Goal: Task Accomplishment & Management: Use online tool/utility

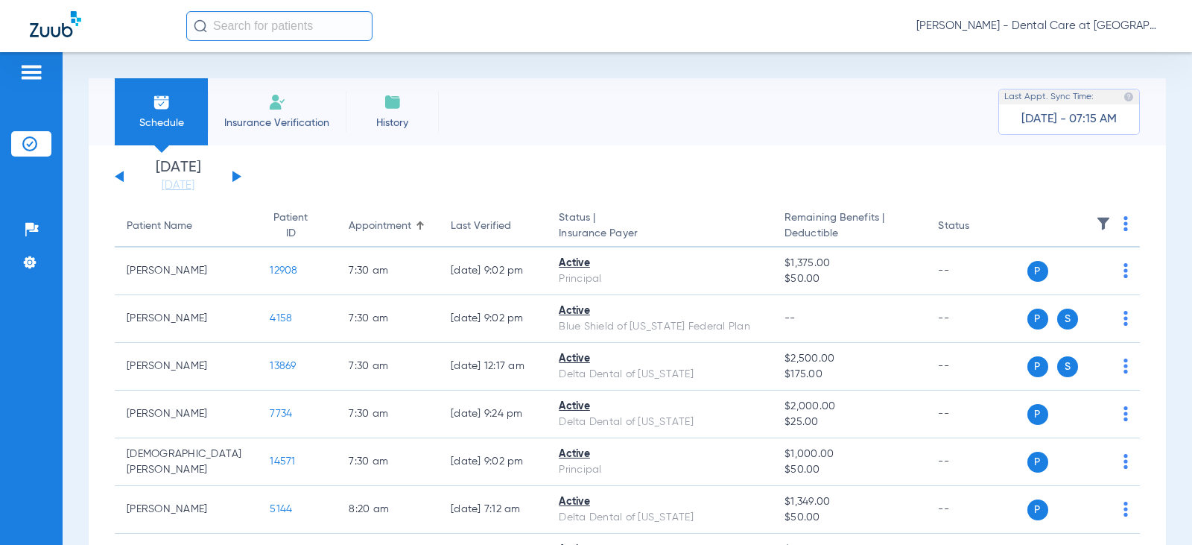
click at [299, 25] on input "text" at bounding box center [279, 26] width 186 height 30
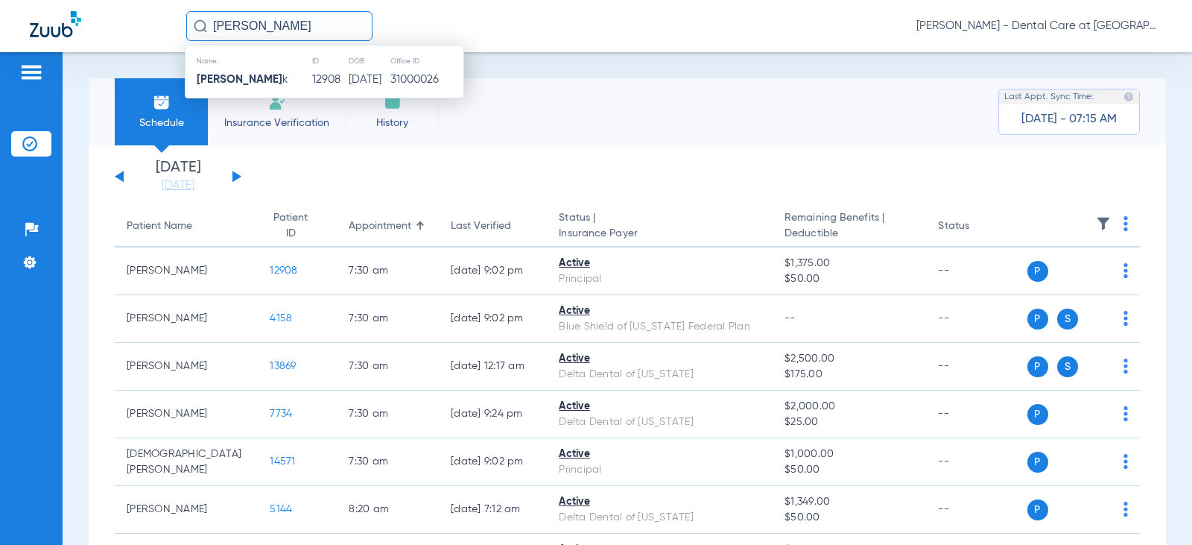
type input "[PERSON_NAME]"
click at [220, 86] on td "[PERSON_NAME] k" at bounding box center [249, 79] width 126 height 21
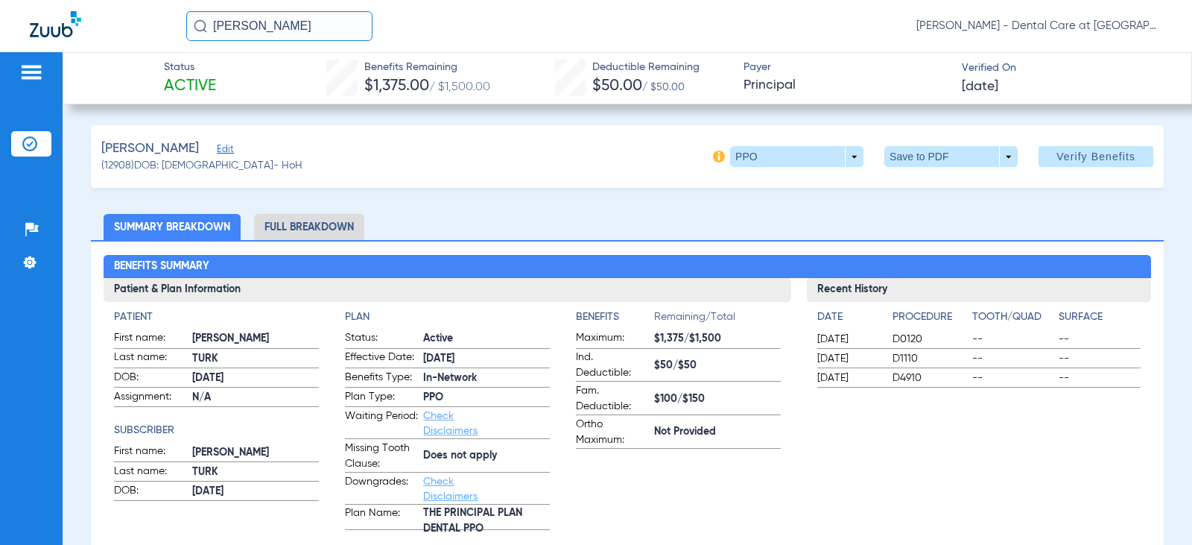
click at [311, 227] on li "Full Breakdown" at bounding box center [309, 227] width 110 height 26
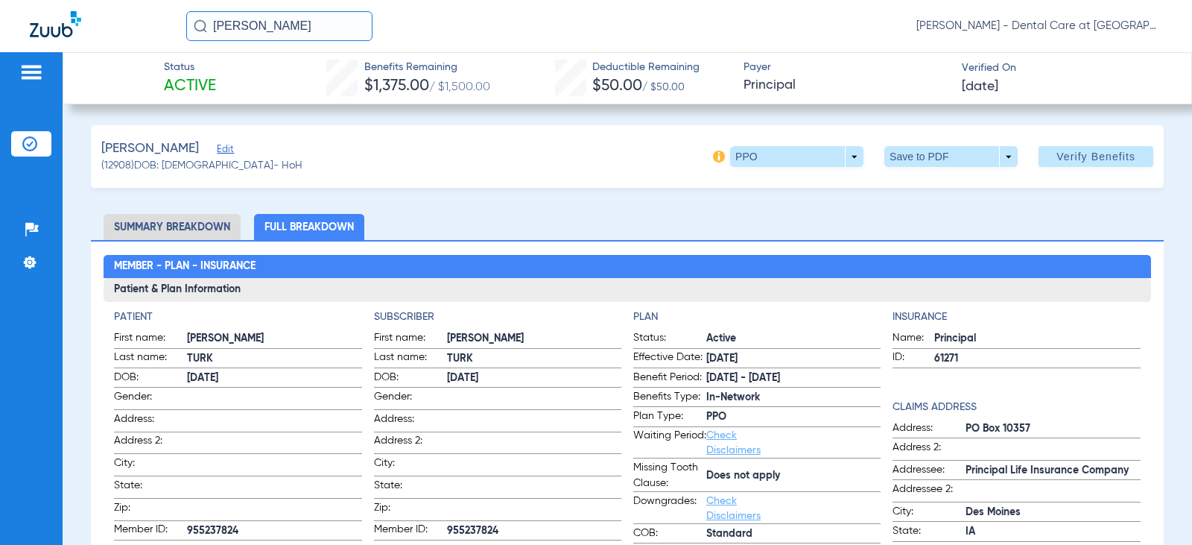
drag, startPoint x: 271, startPoint y: 25, endPoint x: 151, endPoint y: 10, distance: 120.9
click at [151, 10] on div "[PERSON_NAME] [PERSON_NAME] - Dental Care at [GEOGRAPHIC_DATA]" at bounding box center [596, 26] width 1192 height 52
click at [334, 28] on input "text" at bounding box center [279, 26] width 186 height 30
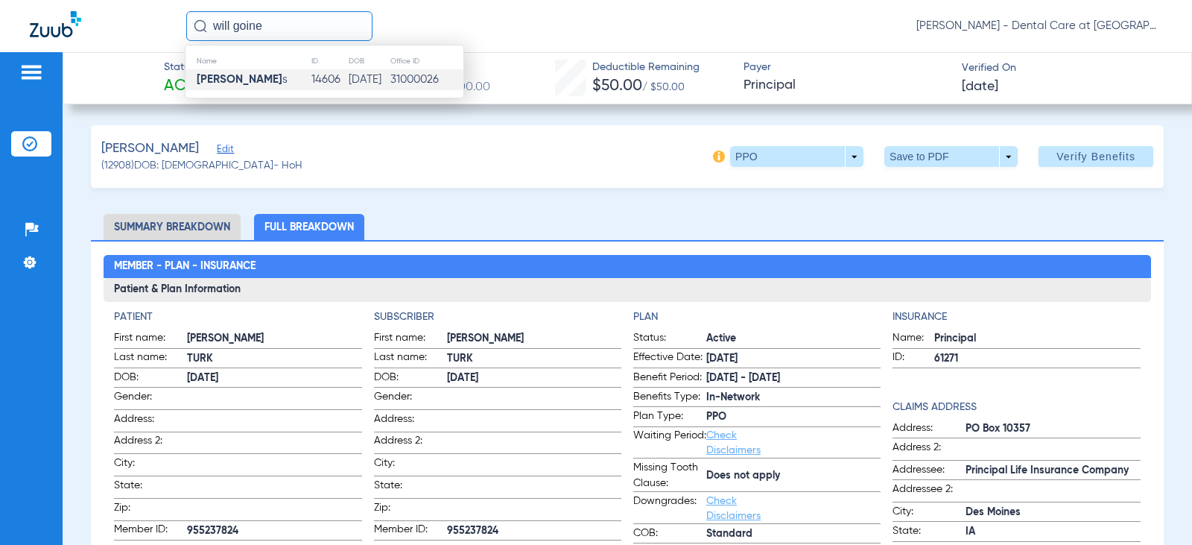
click at [373, 77] on td "[DATE]" at bounding box center [369, 79] width 42 height 21
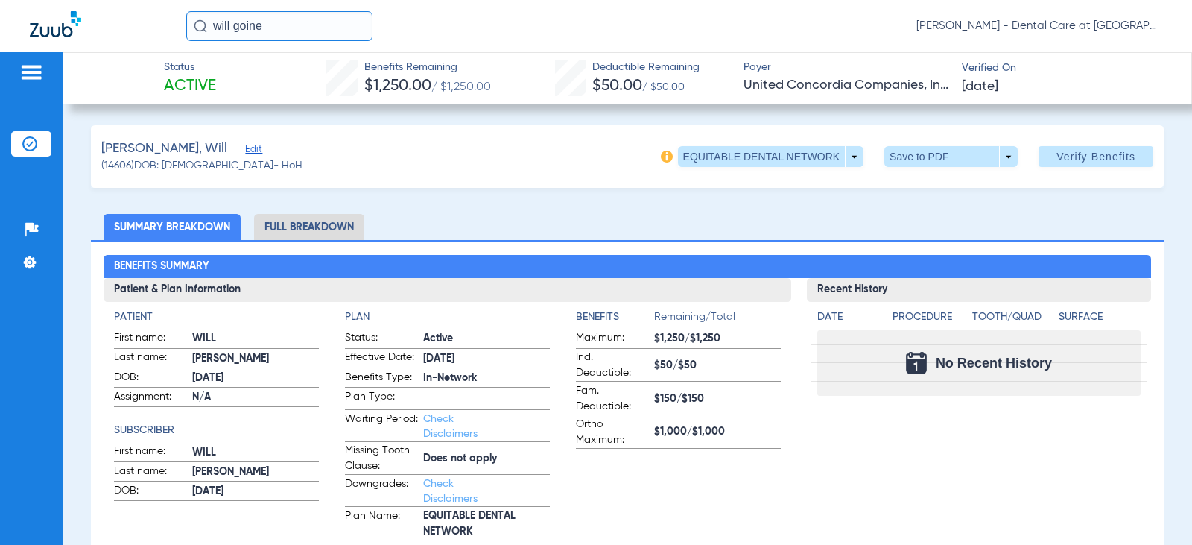
click at [332, 222] on li "Full Breakdown" at bounding box center [309, 227] width 110 height 26
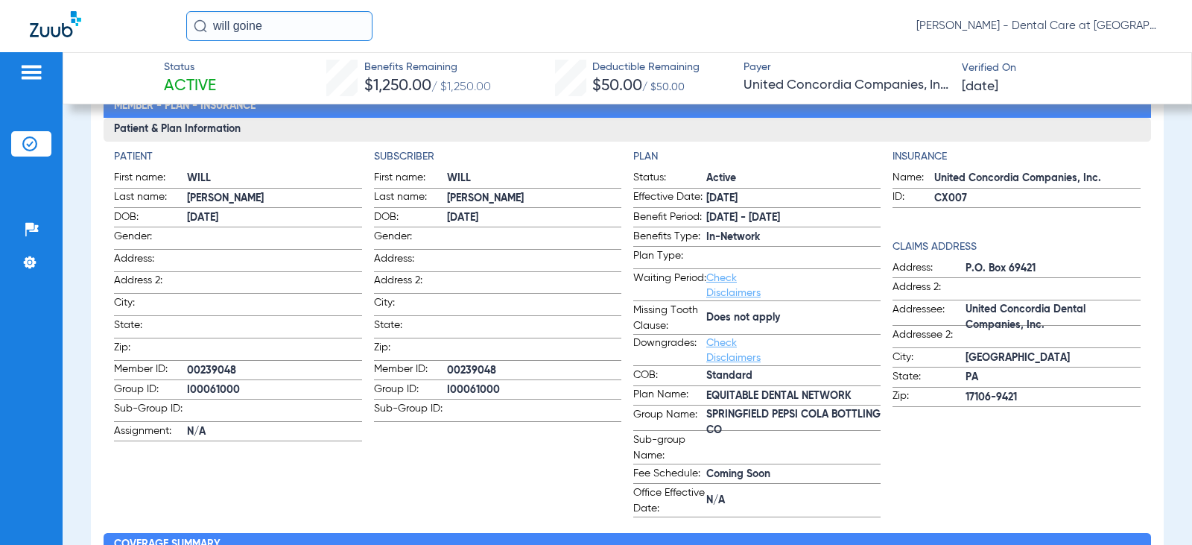
scroll to position [224, 0]
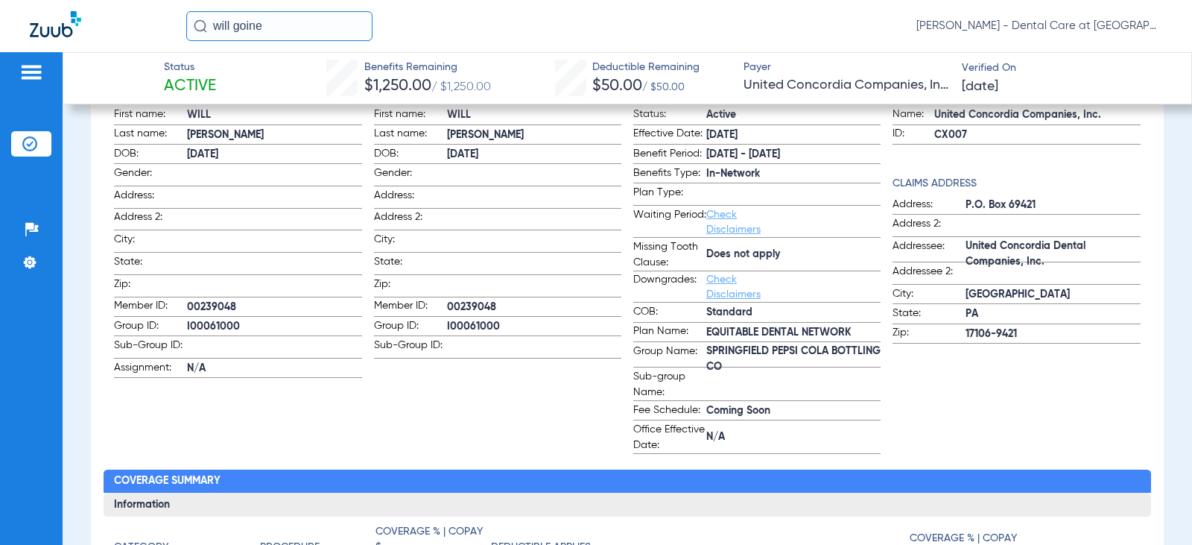
drag, startPoint x: 265, startPoint y: 30, endPoint x: 183, endPoint y: 33, distance: 81.3
click at [183, 33] on div "will goine [PERSON_NAME] - Dental Care at [GEOGRAPHIC_DATA]" at bounding box center [596, 26] width 1192 height 52
click at [291, 26] on input "[PERSON_NAME]" at bounding box center [279, 26] width 186 height 30
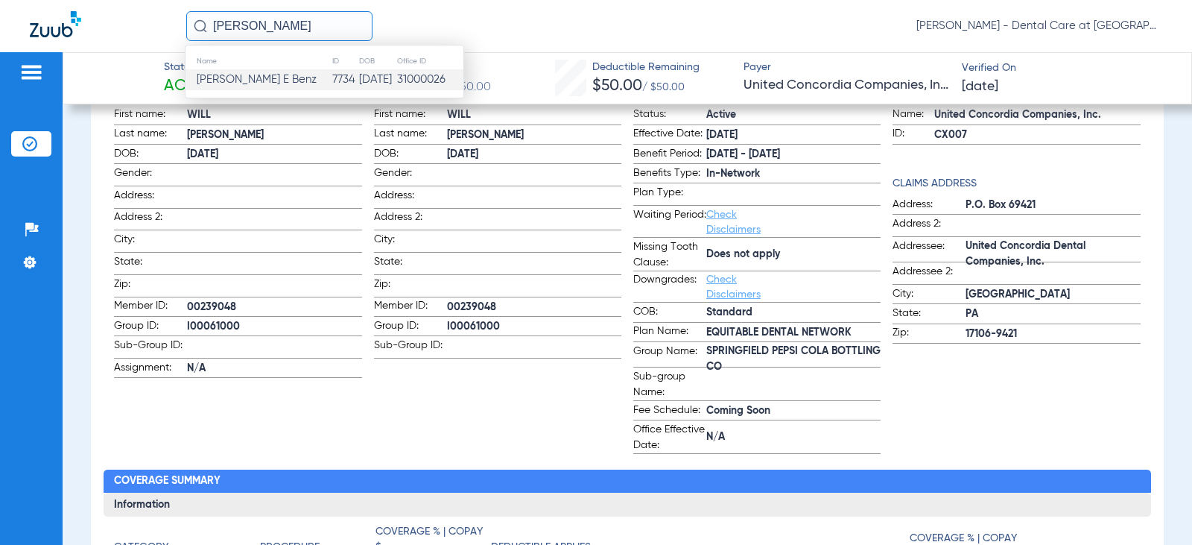
click at [285, 69] on td "[PERSON_NAME] E Benz" at bounding box center [259, 79] width 146 height 21
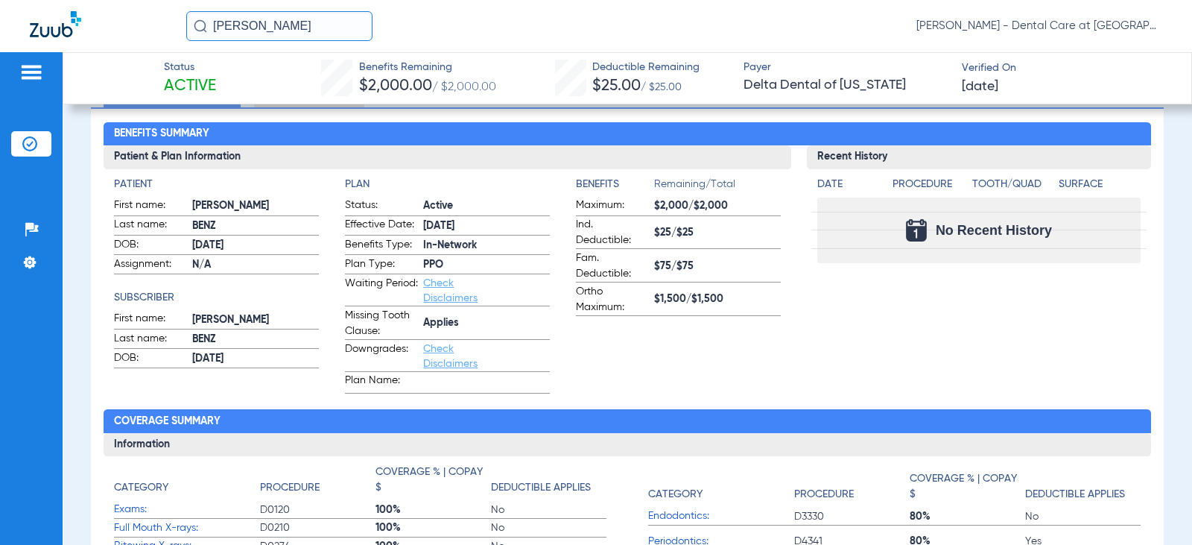
scroll to position [13, 0]
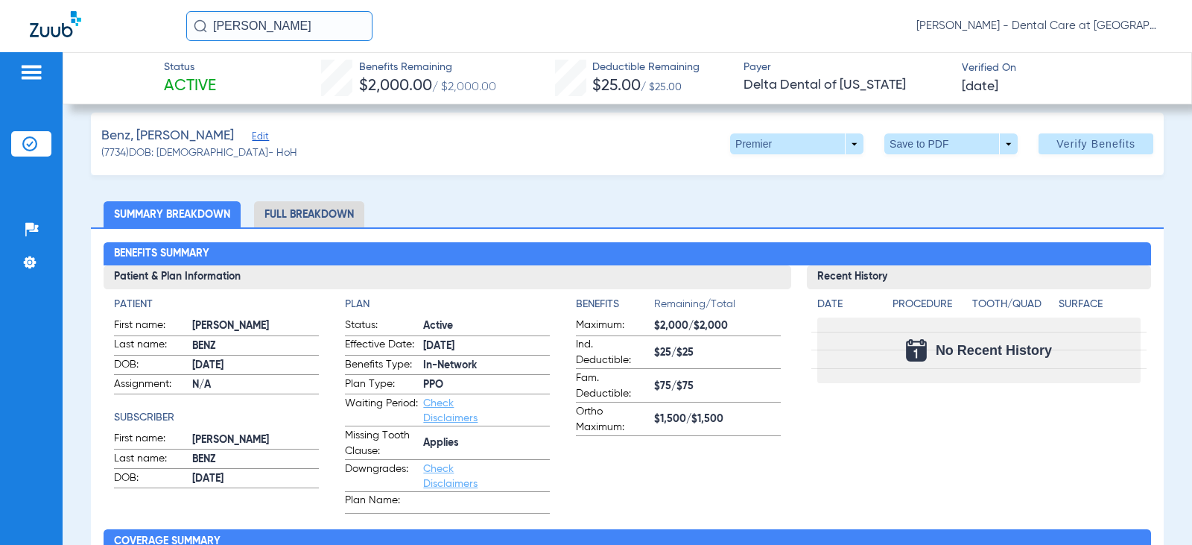
click at [332, 215] on li "Full Breakdown" at bounding box center [309, 214] width 110 height 26
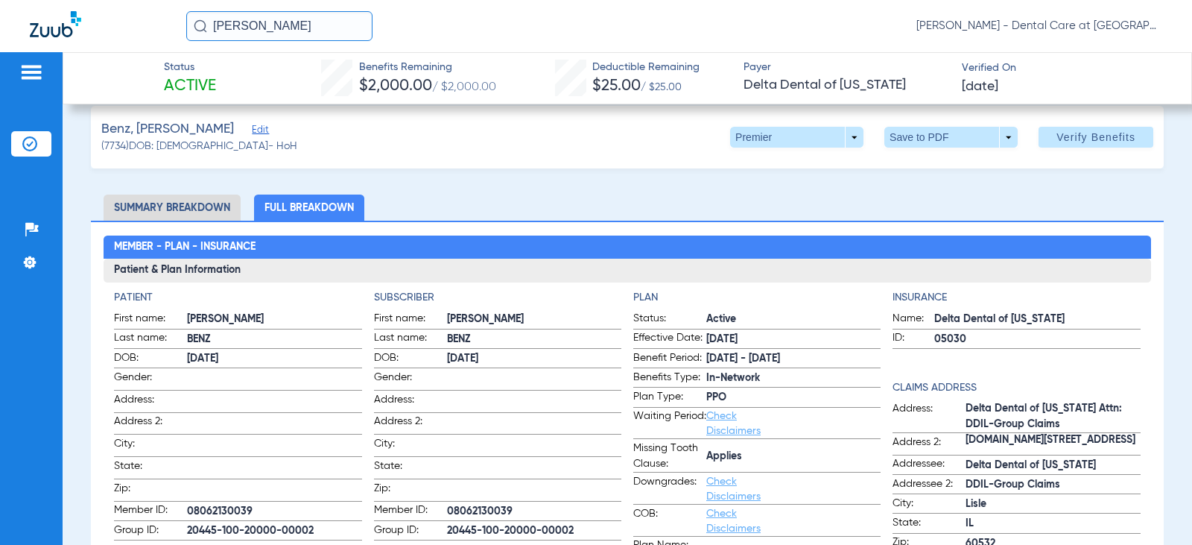
scroll to position [0, 0]
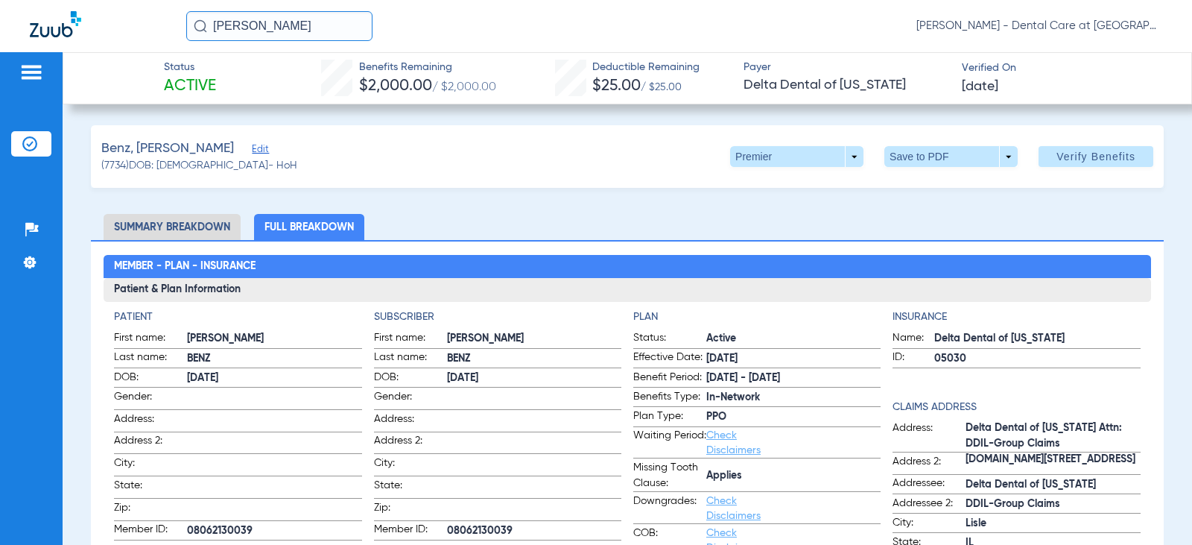
drag, startPoint x: 323, startPoint y: 22, endPoint x: 135, endPoint y: 22, distance: 188.5
click at [136, 22] on div "[PERSON_NAME] [PERSON_NAME] - Dental Care at [GEOGRAPHIC_DATA]" at bounding box center [596, 26] width 1192 height 52
click at [298, 32] on input "[PERSON_NAME]" at bounding box center [279, 26] width 186 height 30
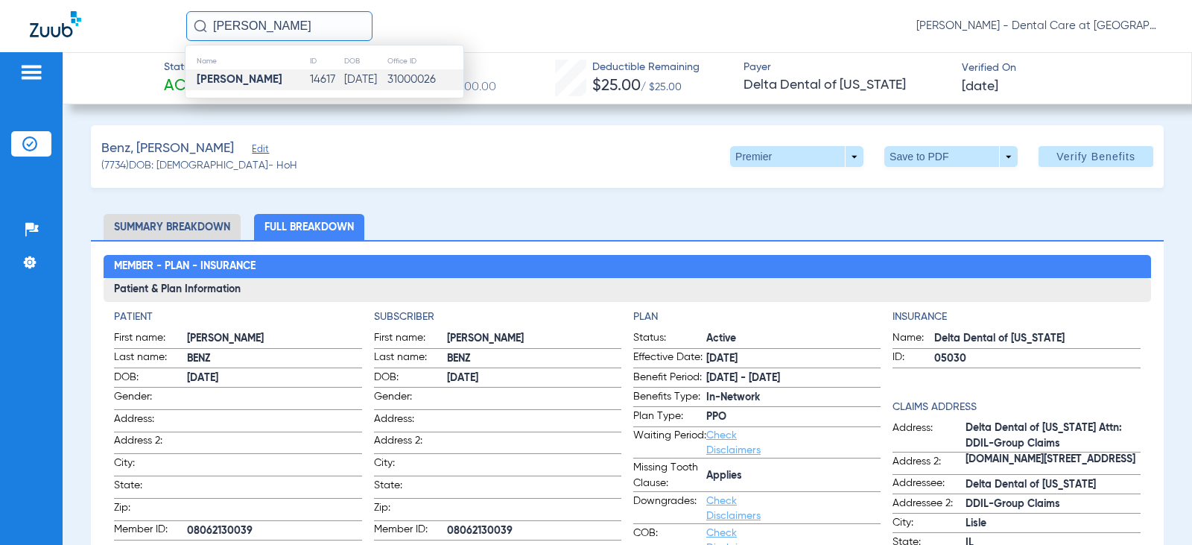
click at [276, 77] on td "[PERSON_NAME]" at bounding box center [248, 79] width 124 height 21
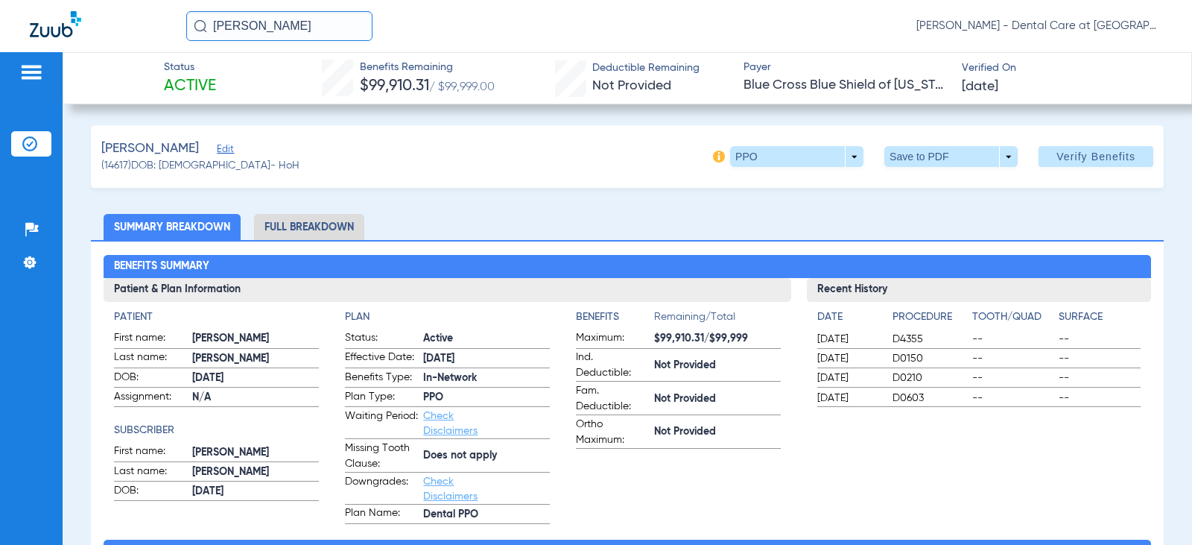
click at [300, 218] on li "Full Breakdown" at bounding box center [309, 227] width 110 height 26
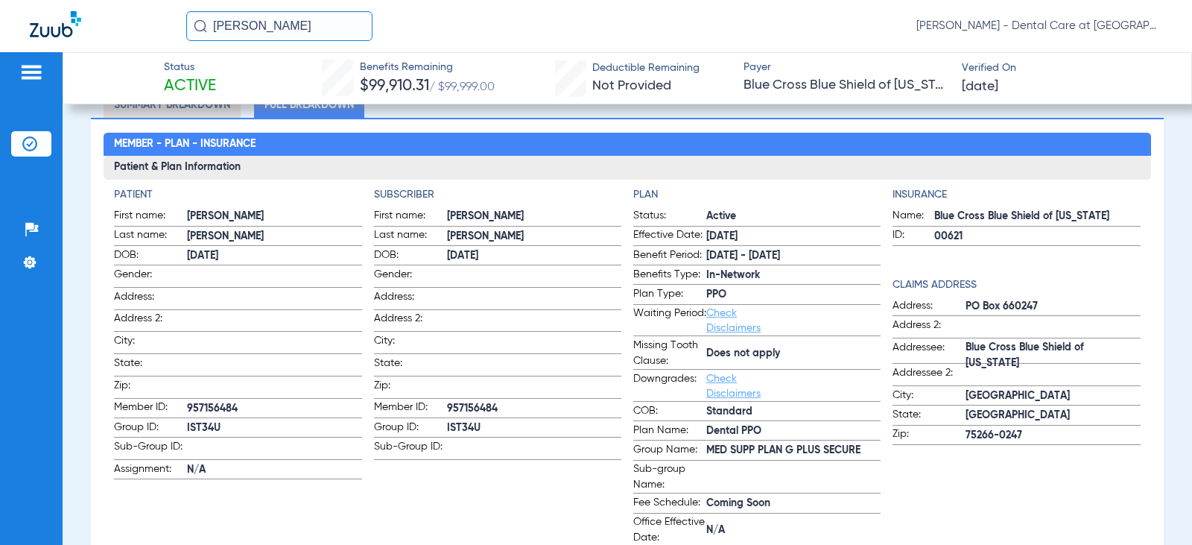
scroll to position [149, 0]
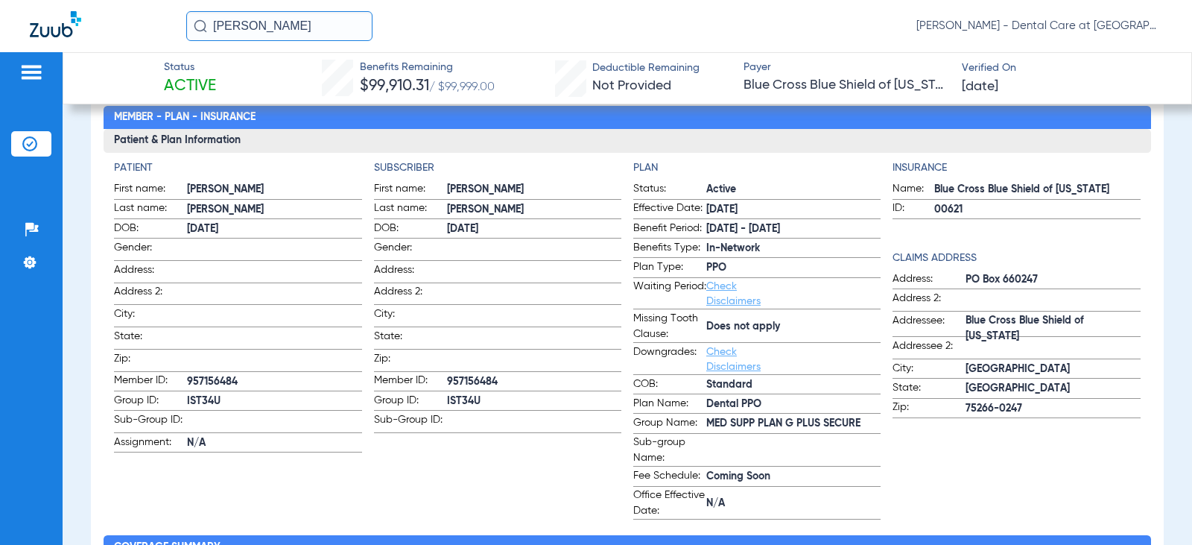
click at [351, 29] on input "[PERSON_NAME]" at bounding box center [279, 26] width 186 height 30
click at [349, 30] on input "[PERSON_NAME]" at bounding box center [279, 26] width 186 height 30
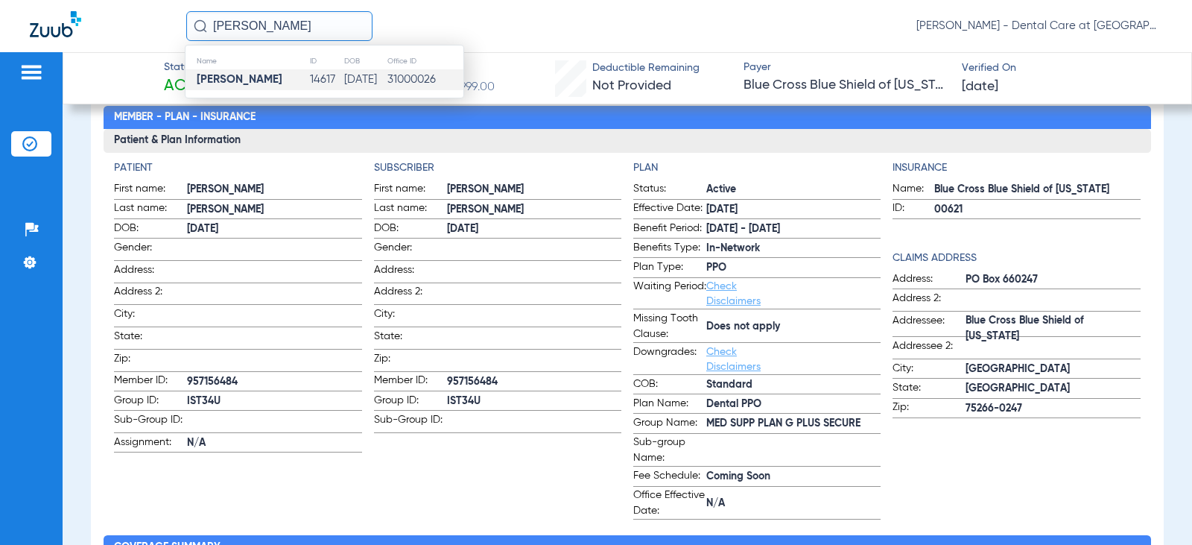
click at [349, 30] on input "[PERSON_NAME]" at bounding box center [279, 26] width 186 height 30
click at [441, 71] on td "31000026" at bounding box center [424, 79] width 77 height 21
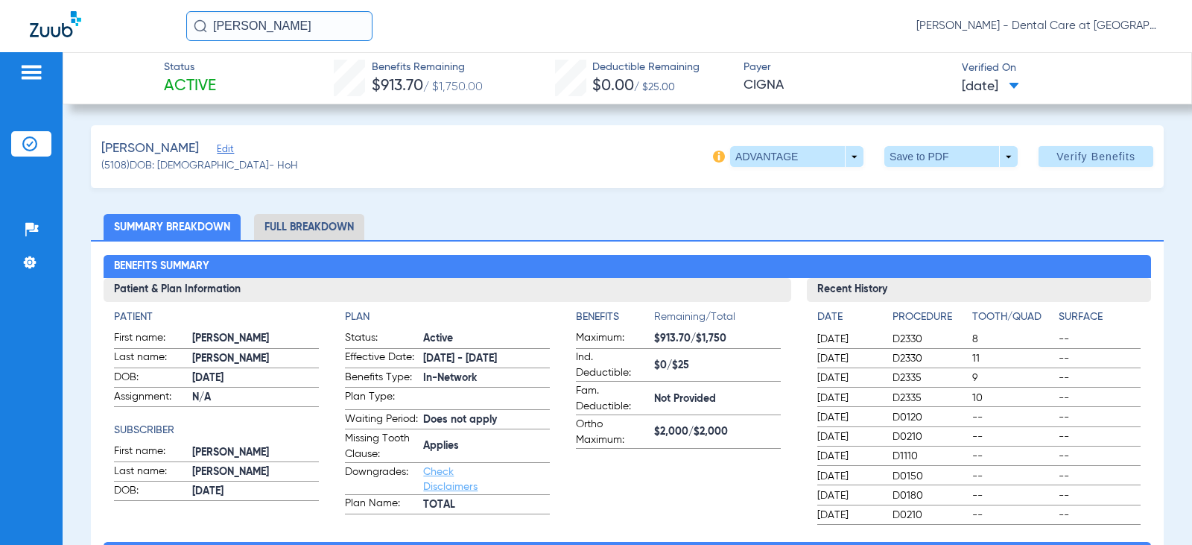
click at [341, 226] on li "Full Breakdown" at bounding box center [309, 227] width 110 height 26
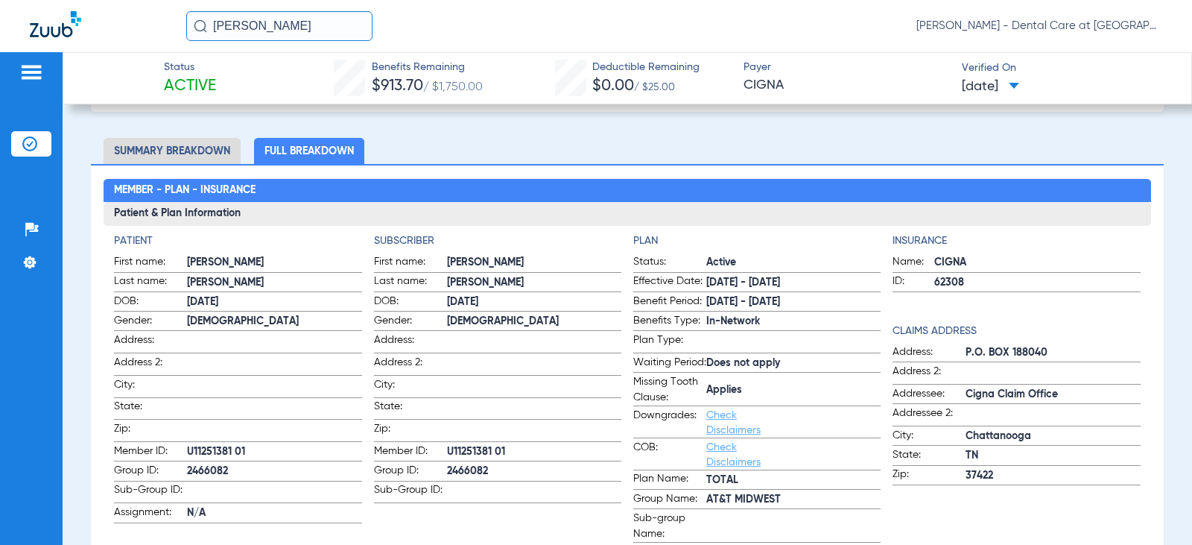
scroll to position [75, 0]
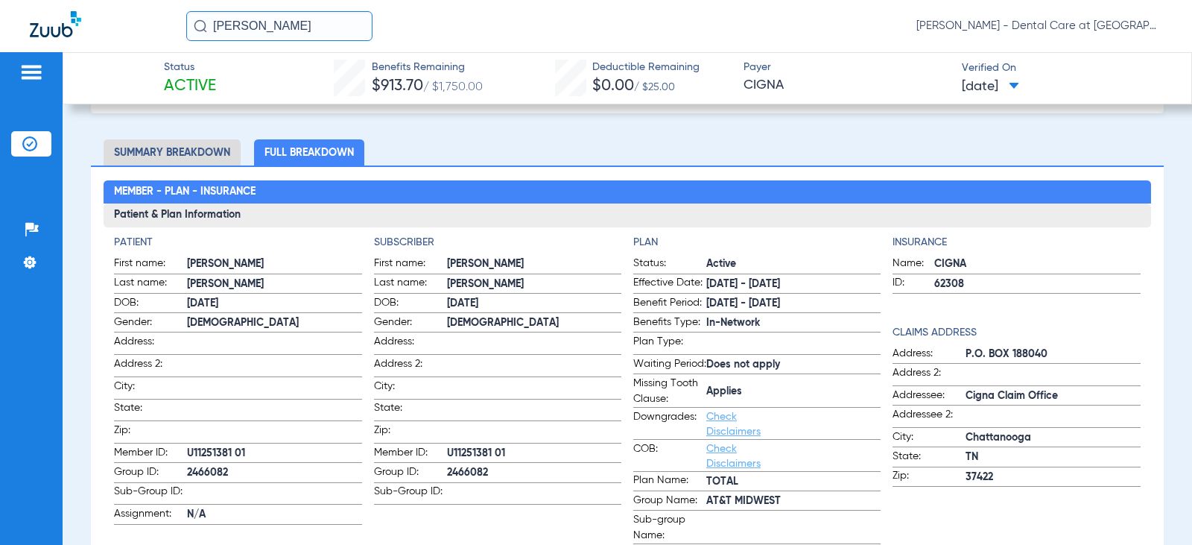
click at [285, 24] on input "[PERSON_NAME]" at bounding box center [279, 26] width 186 height 30
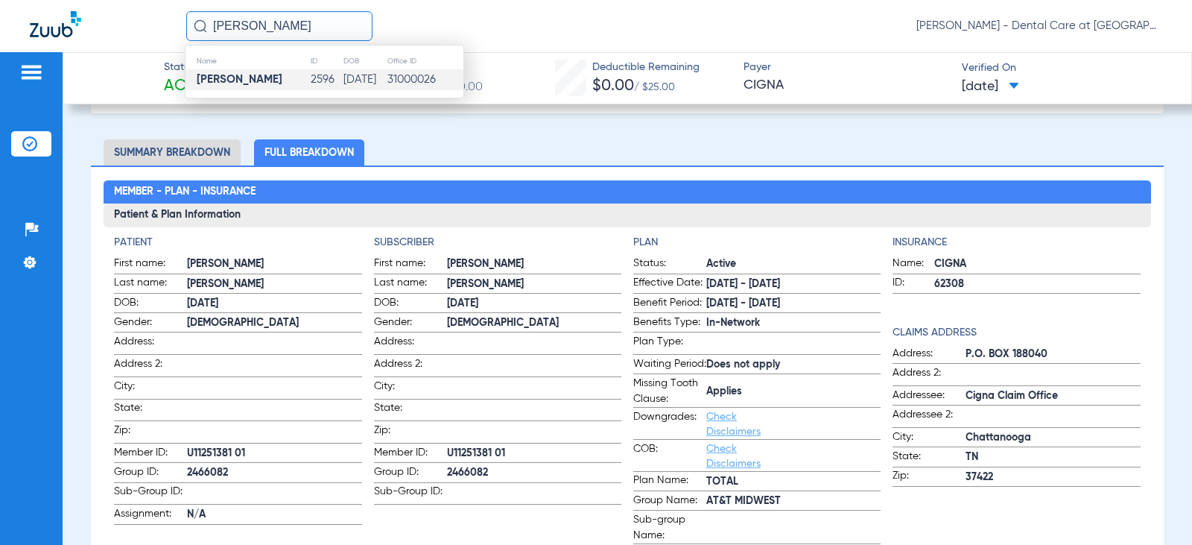
click at [343, 76] on td "[DATE]" at bounding box center [365, 79] width 44 height 21
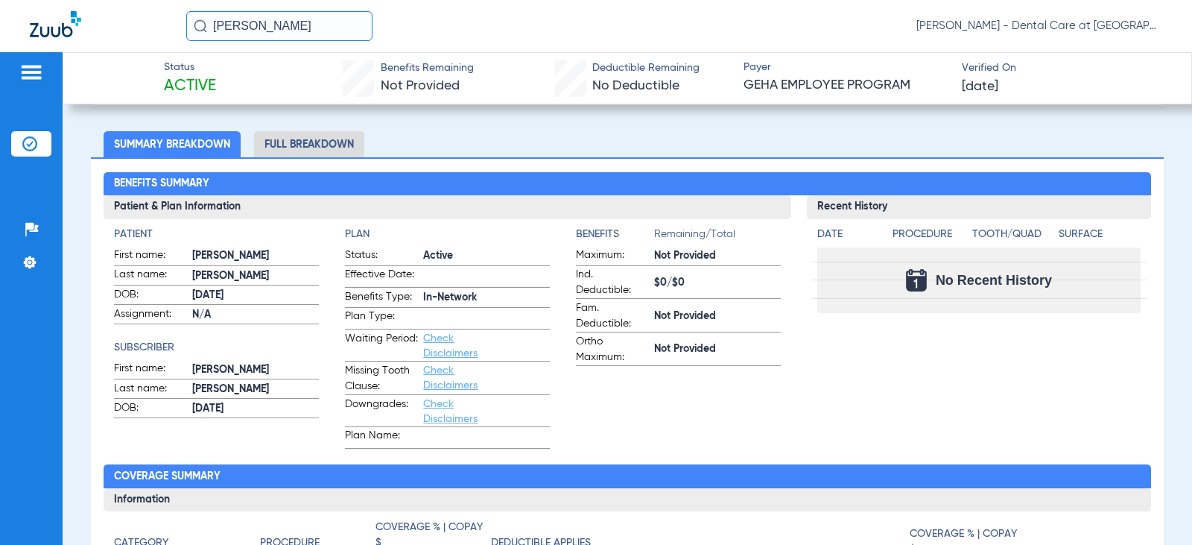
scroll to position [75, 0]
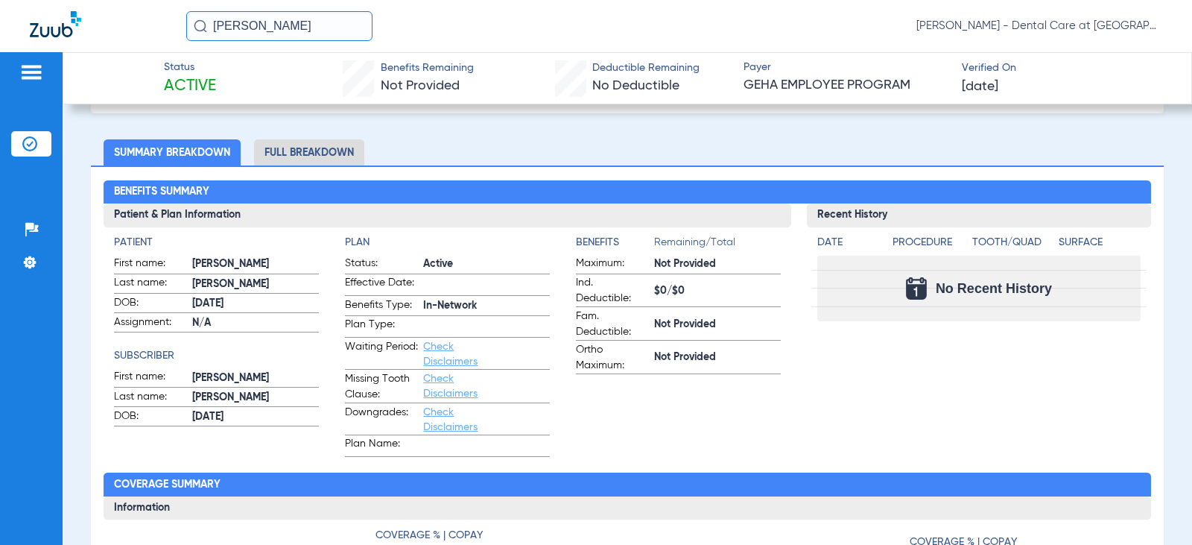
click at [328, 154] on li "Full Breakdown" at bounding box center [309, 152] width 110 height 26
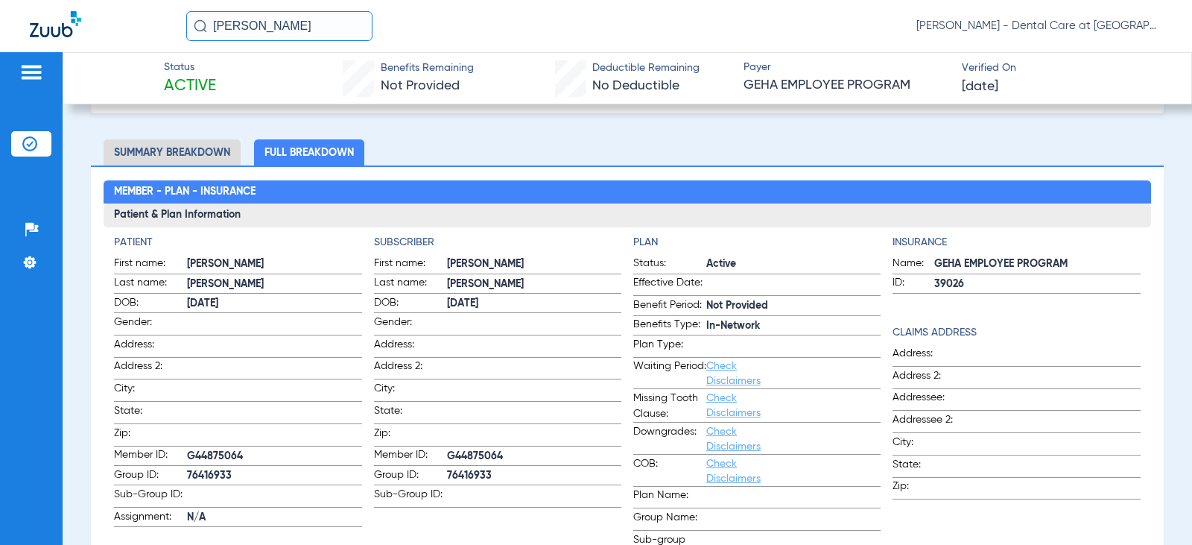
drag, startPoint x: 316, startPoint y: 25, endPoint x: 200, endPoint y: 41, distance: 117.3
click at [203, 41] on div "[PERSON_NAME] [PERSON_NAME] - Dental Care at [GEOGRAPHIC_DATA]" at bounding box center [596, 26] width 1192 height 52
click at [270, 27] on input "[PERSON_NAME]" at bounding box center [279, 26] width 186 height 30
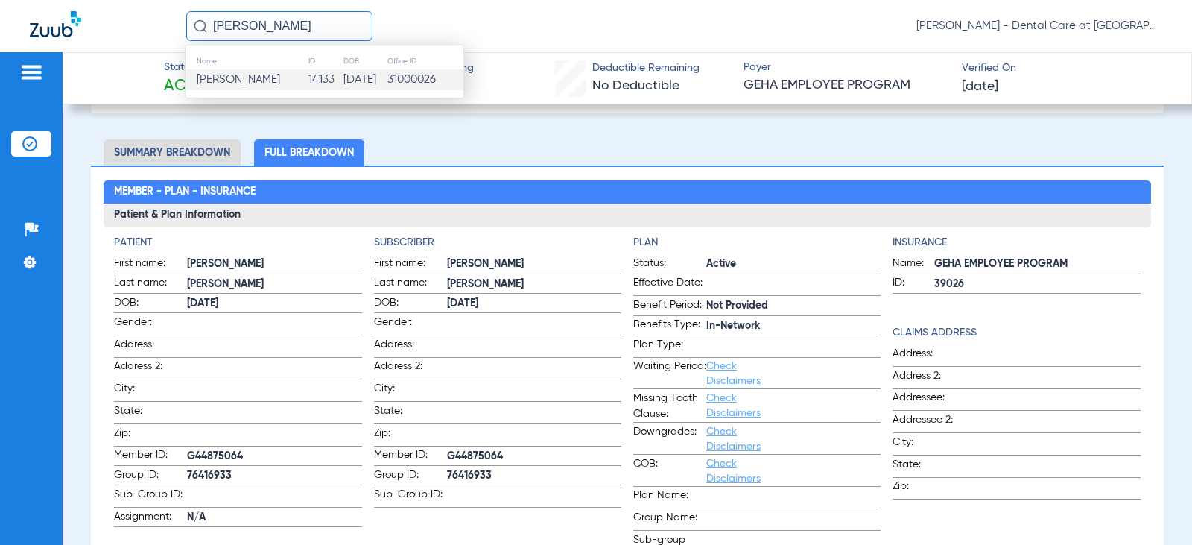
click at [308, 84] on td "14133" at bounding box center [325, 79] width 35 height 21
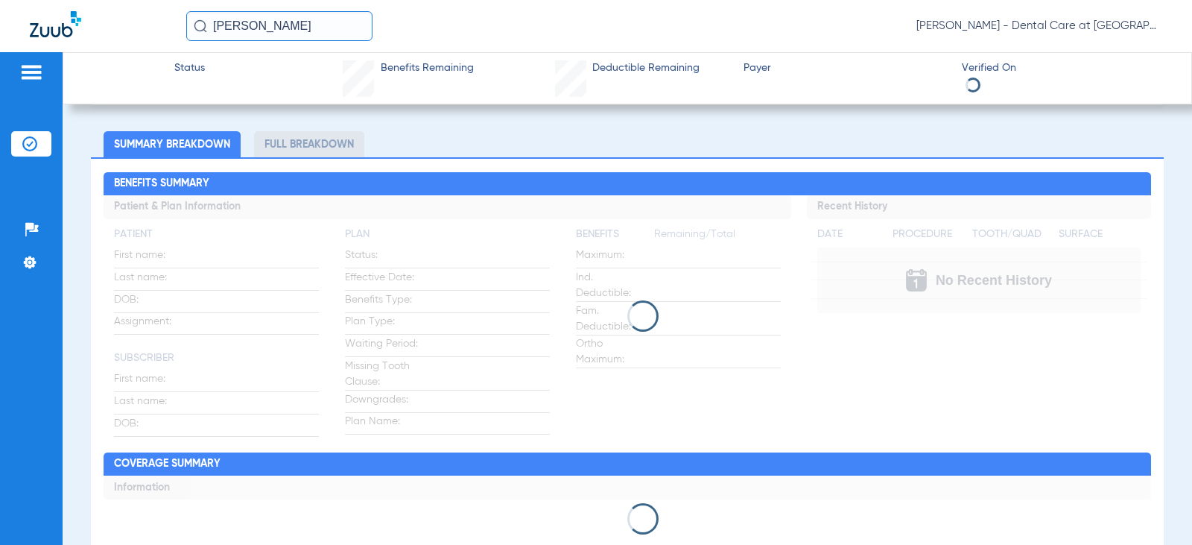
scroll to position [75, 0]
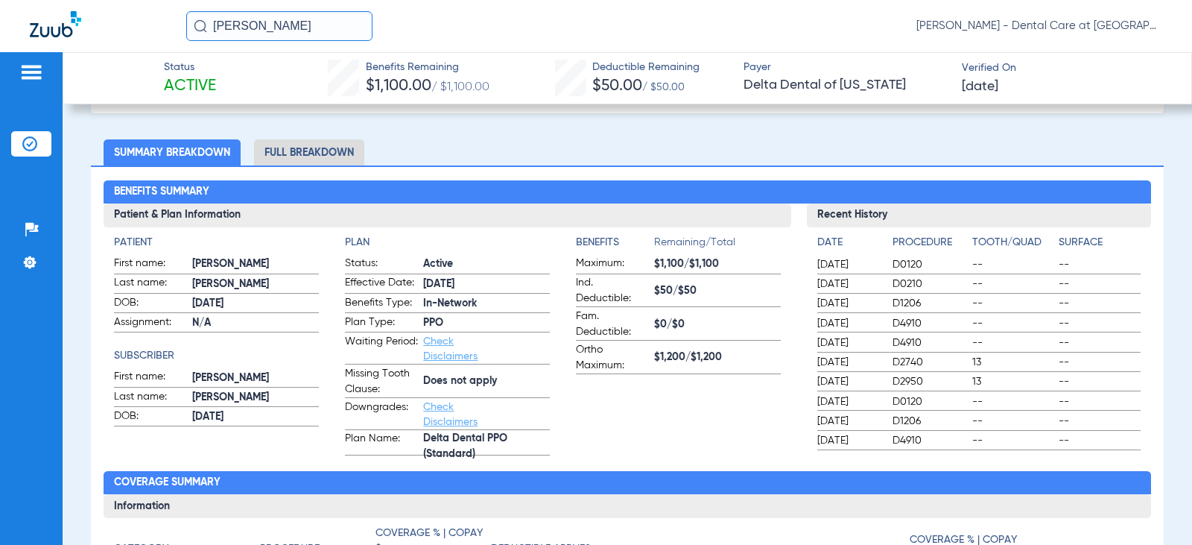
drag, startPoint x: 291, startPoint y: 19, endPoint x: 177, endPoint y: 28, distance: 114.4
click at [177, 28] on div "[PERSON_NAME] [PERSON_NAME] - Dental Care at [GEOGRAPHIC_DATA]" at bounding box center [596, 26] width 1192 height 52
click at [296, 15] on input "[PERSON_NAME]" at bounding box center [279, 26] width 186 height 30
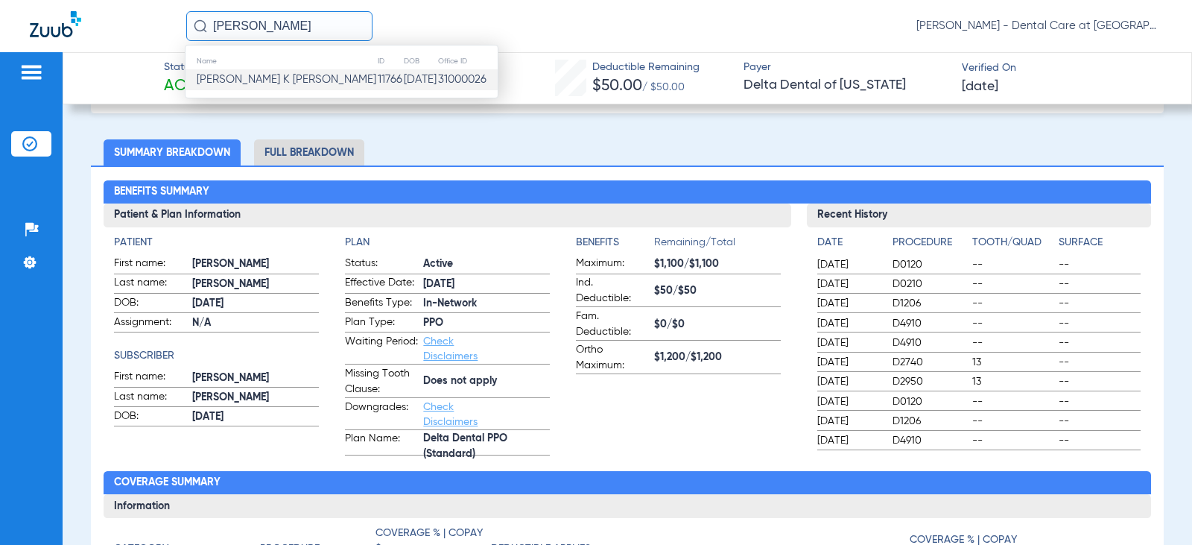
click at [377, 88] on td "11766" at bounding box center [390, 79] width 26 height 21
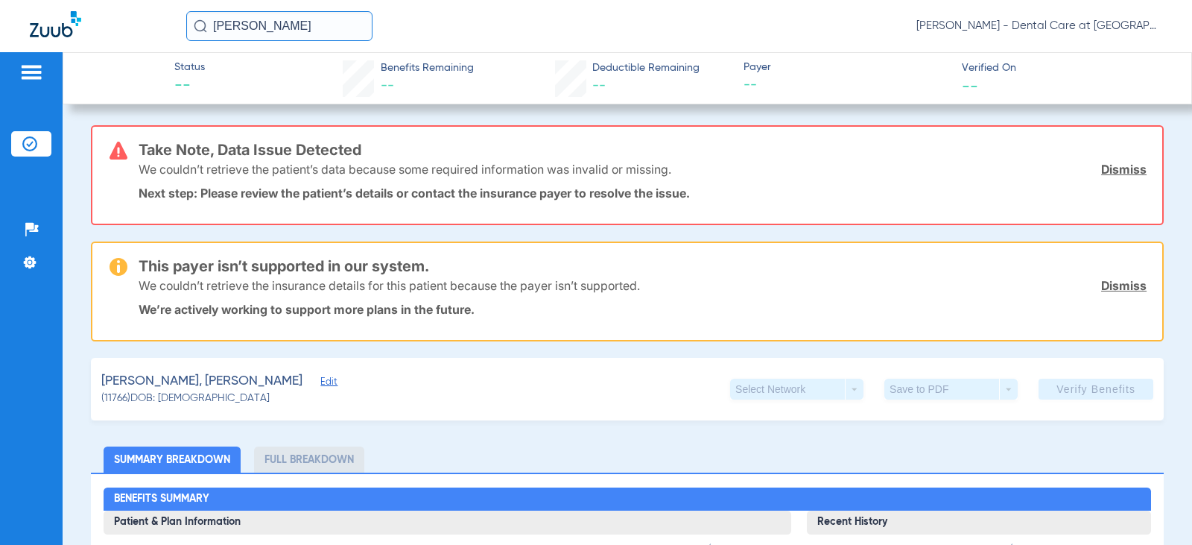
drag, startPoint x: 314, startPoint y: 25, endPoint x: 61, endPoint y: 41, distance: 253.9
click at [61, 41] on div "[PERSON_NAME] [PERSON_NAME] [PERSON_NAME] - Dental Care at [GEOGRAPHIC_DATA]" at bounding box center [596, 26] width 1192 height 52
click at [290, 32] on input "[PERSON_NAME]" at bounding box center [279, 26] width 186 height 30
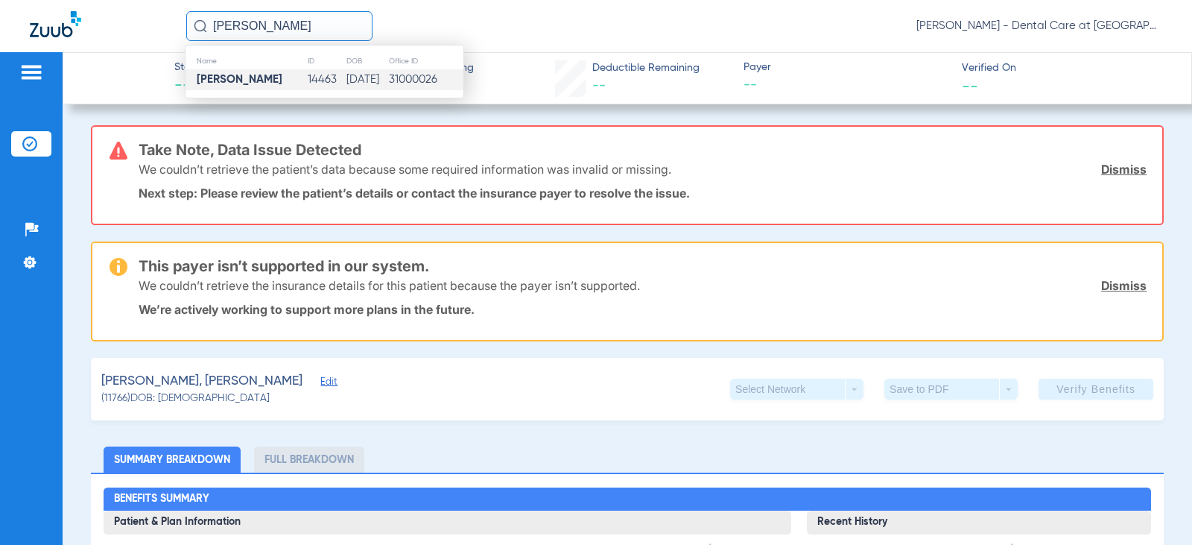
click at [307, 77] on td "14463" at bounding box center [326, 79] width 38 height 21
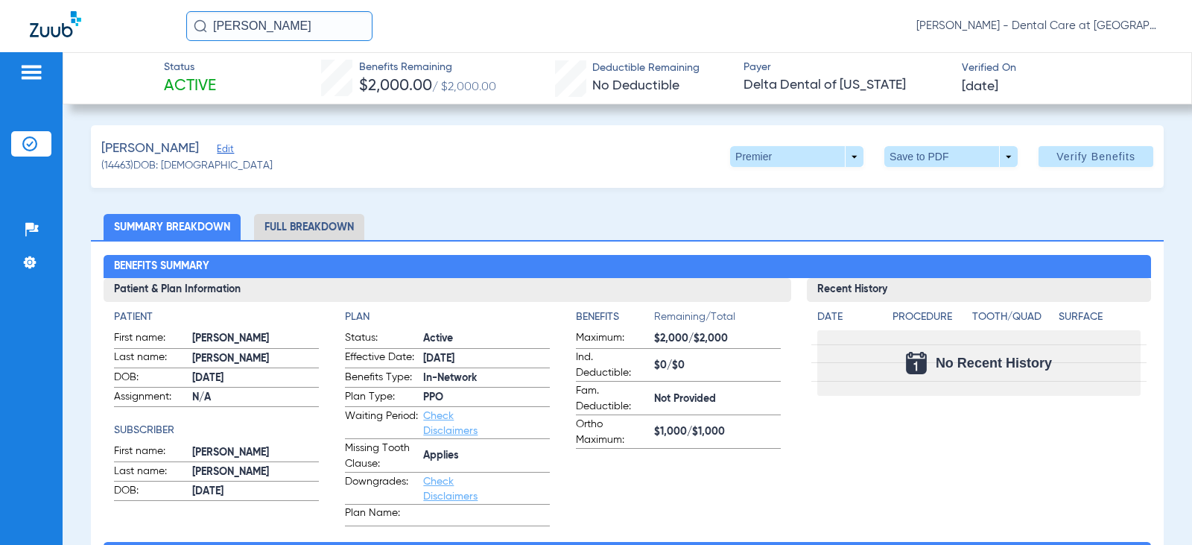
click at [329, 224] on li "Full Breakdown" at bounding box center [309, 227] width 110 height 26
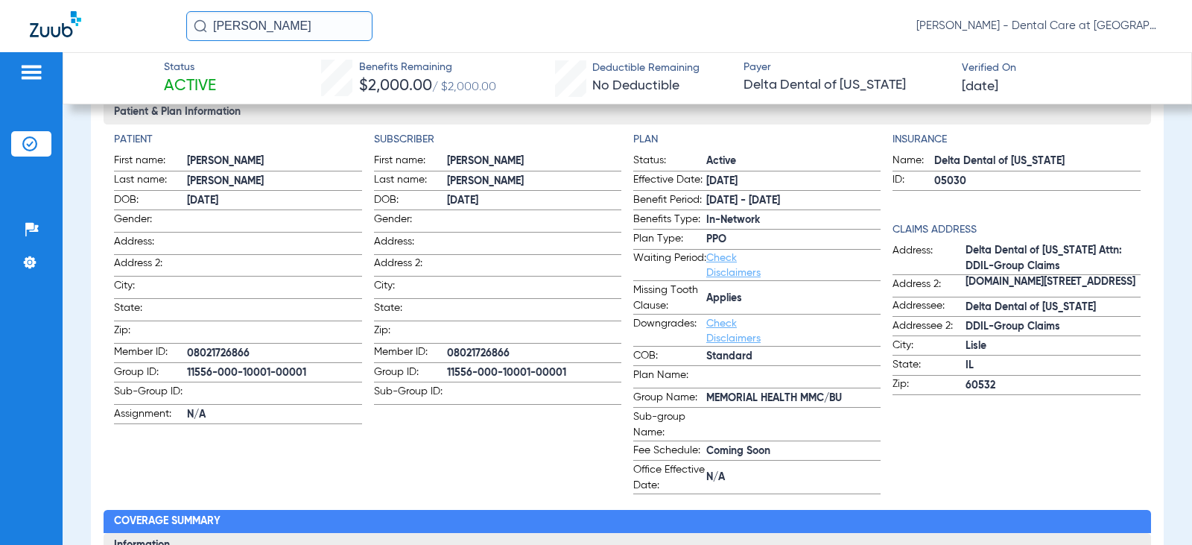
scroll to position [224, 0]
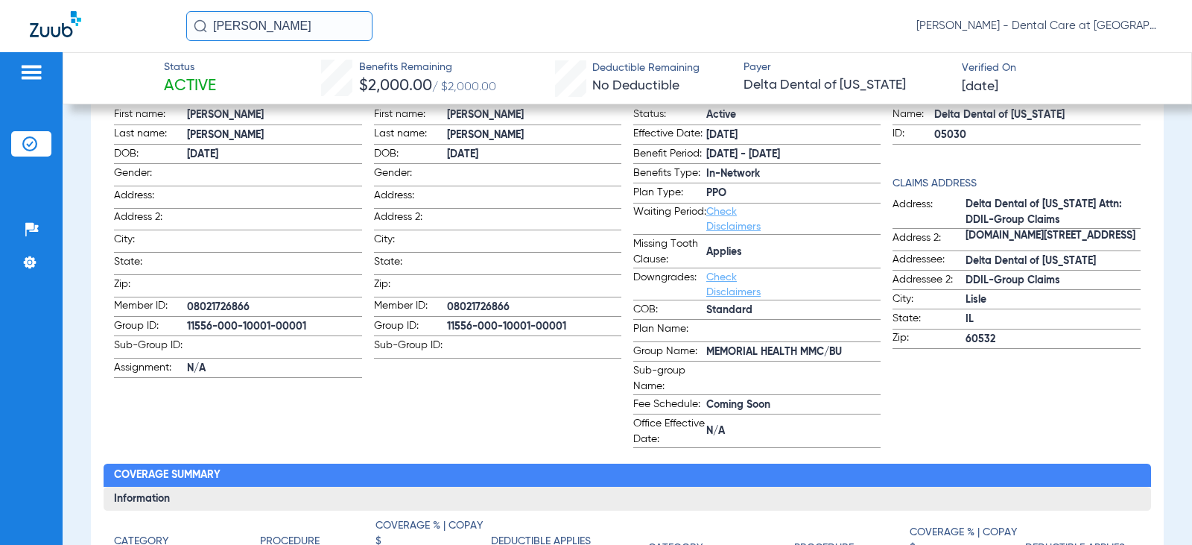
click at [300, 33] on input "[PERSON_NAME]" at bounding box center [279, 26] width 186 height 30
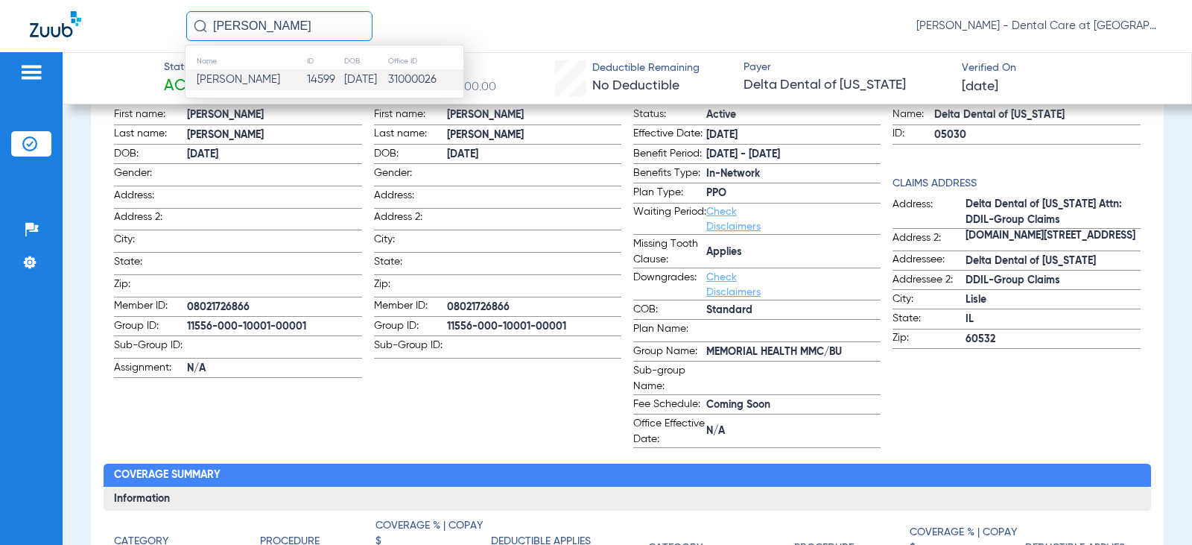
click at [281, 72] on td "[PERSON_NAME]" at bounding box center [246, 79] width 121 height 21
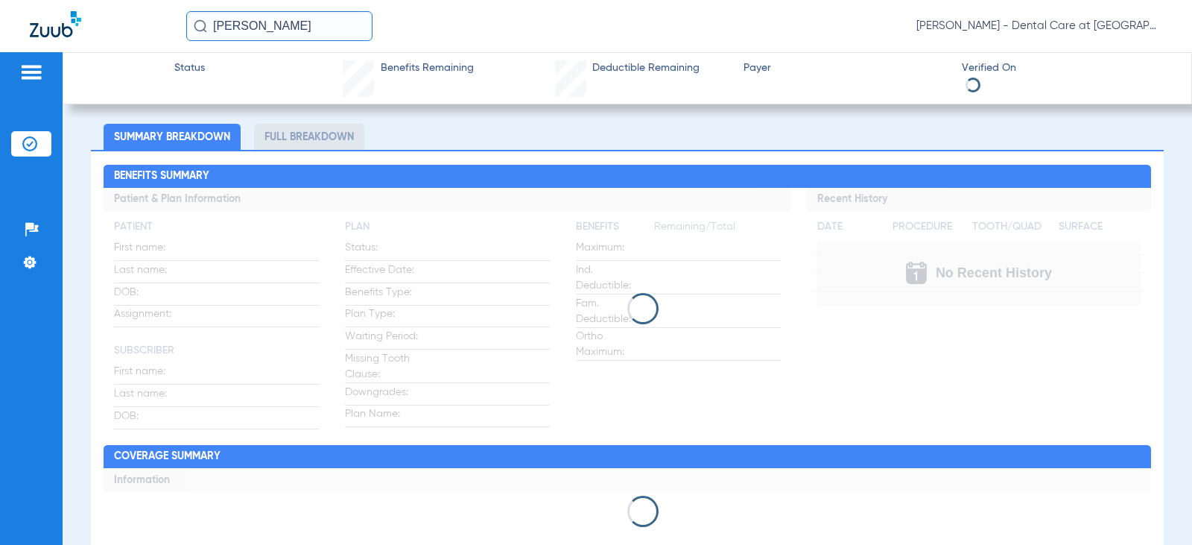
scroll to position [98, 0]
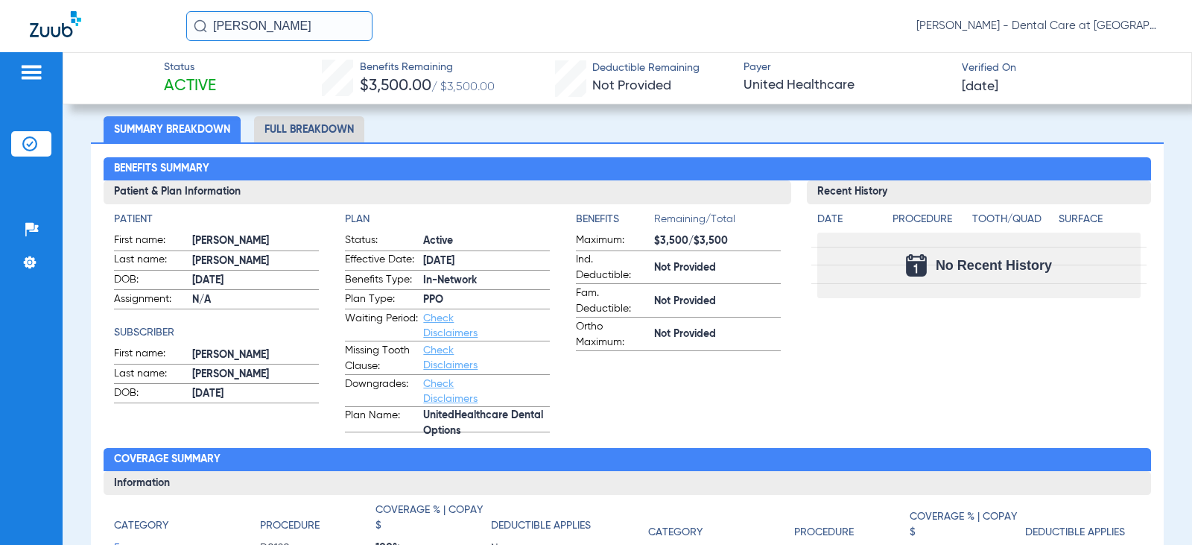
click at [294, 134] on li "Full Breakdown" at bounding box center [309, 129] width 110 height 26
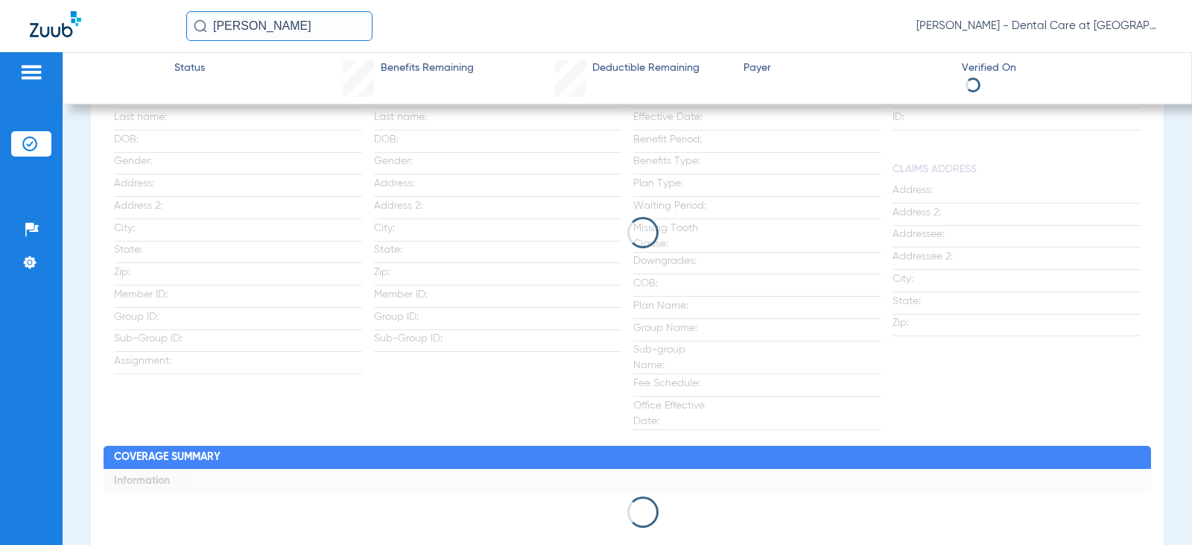
scroll to position [249, 0]
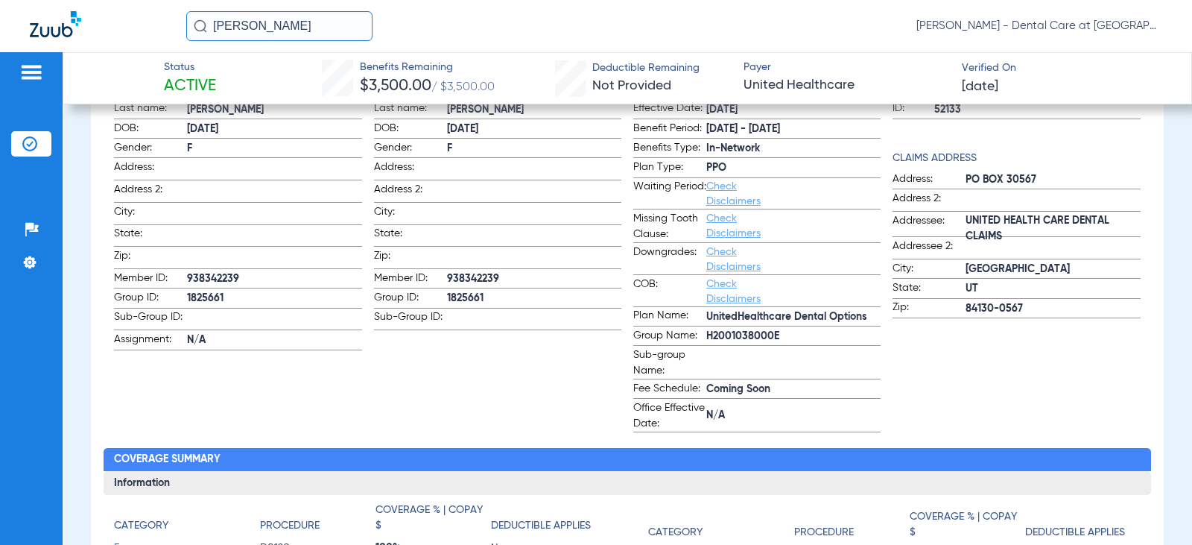
drag, startPoint x: 288, startPoint y: 34, endPoint x: 150, endPoint y: 37, distance: 137.9
click at [151, 37] on div "[PERSON_NAME] [PERSON_NAME] - Dental Care at [GEOGRAPHIC_DATA]" at bounding box center [596, 26] width 1192 height 52
click at [301, 22] on input "will [PERSON_NAME]" at bounding box center [279, 26] width 186 height 30
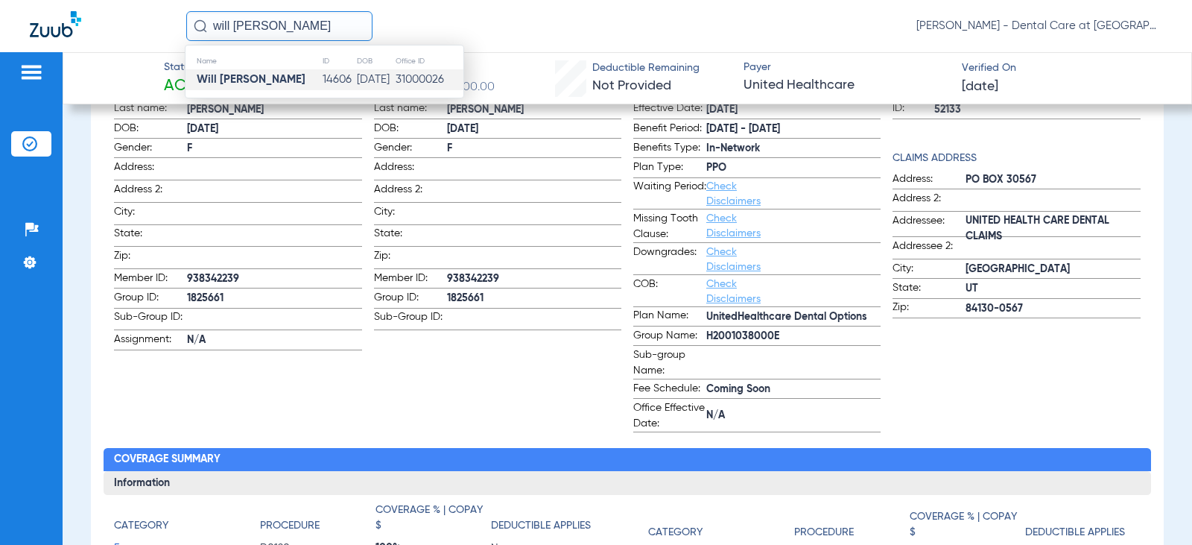
click at [322, 77] on td "14606" at bounding box center [339, 79] width 34 height 21
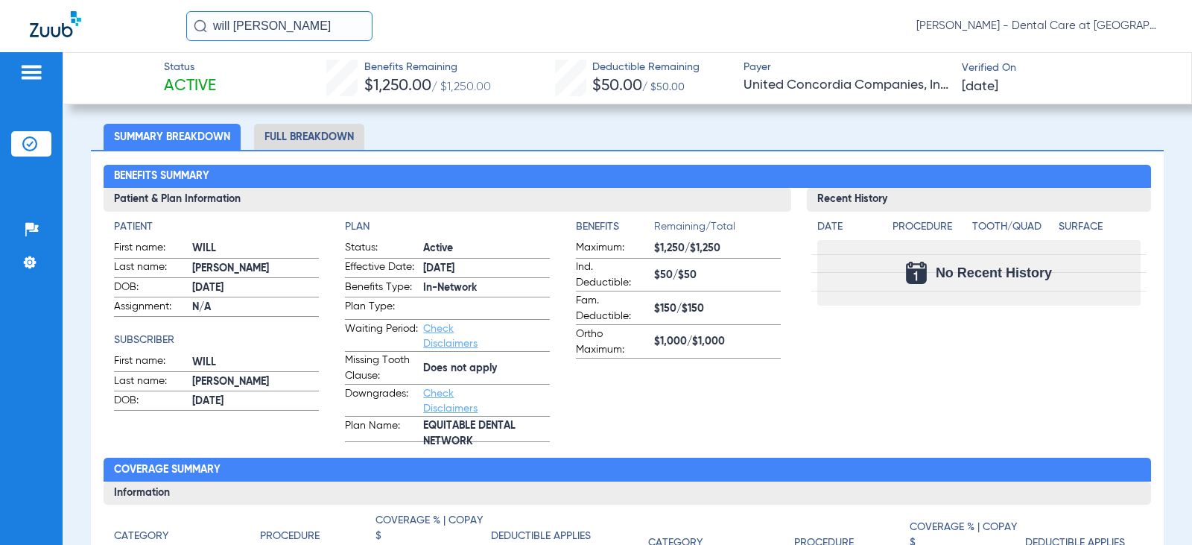
scroll to position [99, 0]
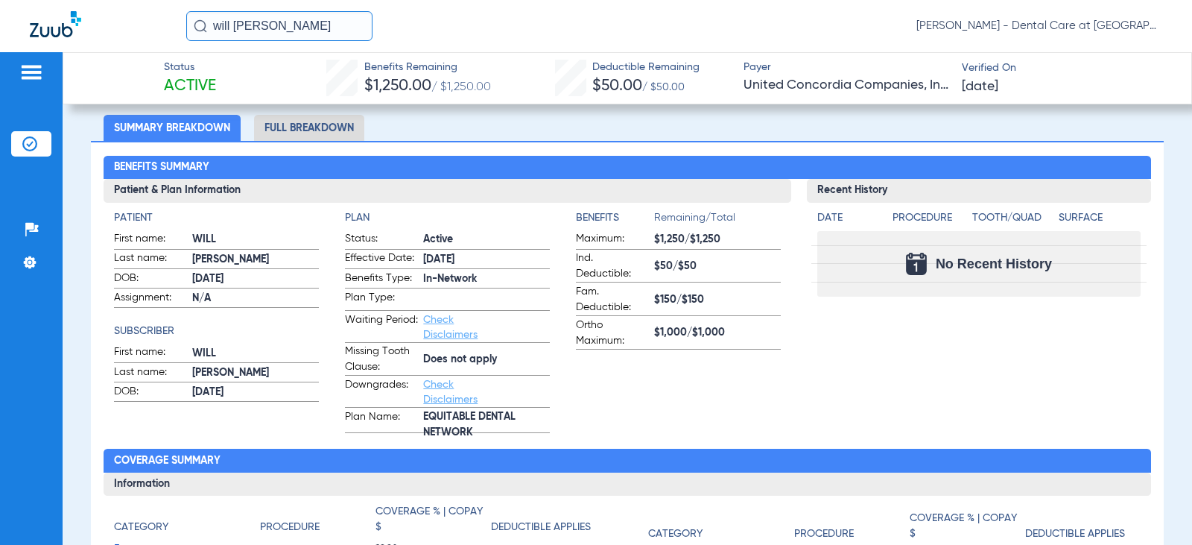
click at [325, 131] on li "Full Breakdown" at bounding box center [309, 128] width 110 height 26
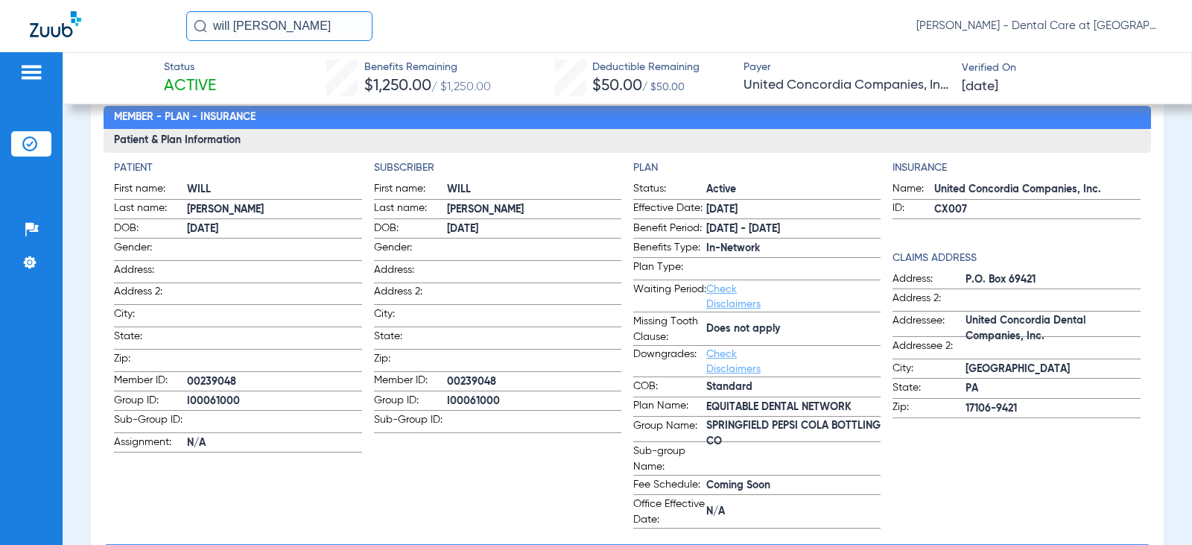
scroll to position [224, 0]
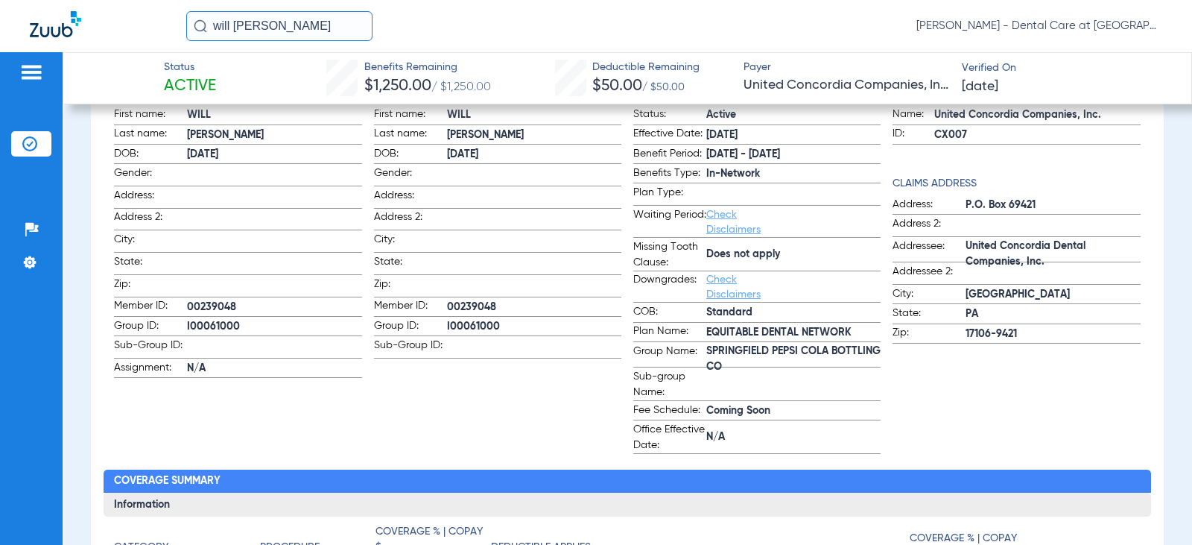
drag, startPoint x: 276, startPoint y: 30, endPoint x: 159, endPoint y: 30, distance: 117.0
click at [178, 34] on div "will [PERSON_NAME] [PERSON_NAME] - Dental Care at [GEOGRAPHIC_DATA]" at bounding box center [596, 26] width 1192 height 52
click at [302, 24] on input "[PERSON_NAME]" at bounding box center [279, 26] width 186 height 30
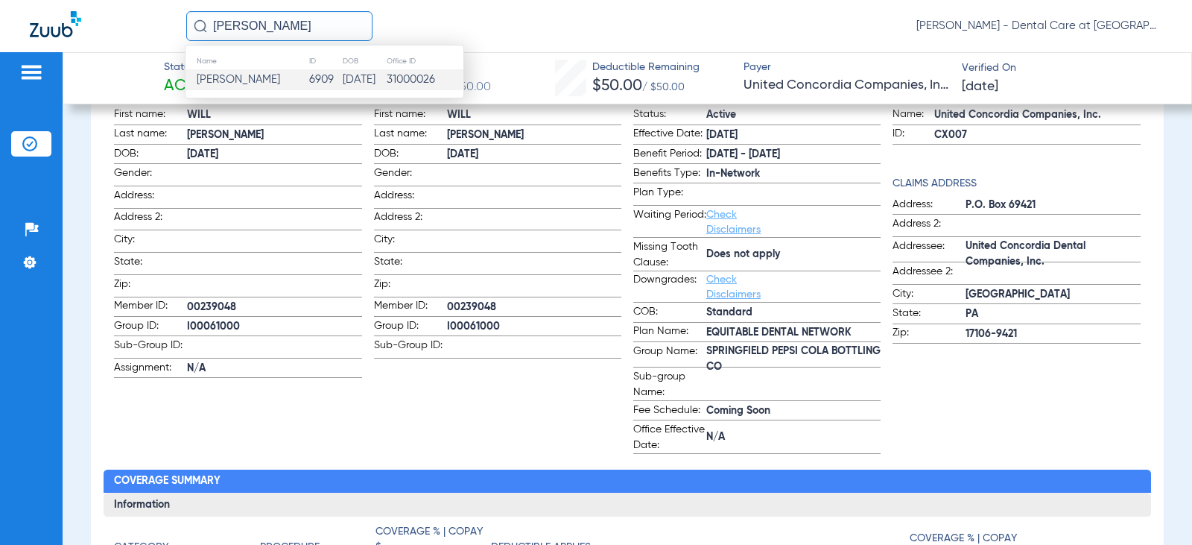
click at [291, 76] on td "[PERSON_NAME]" at bounding box center [247, 79] width 123 height 21
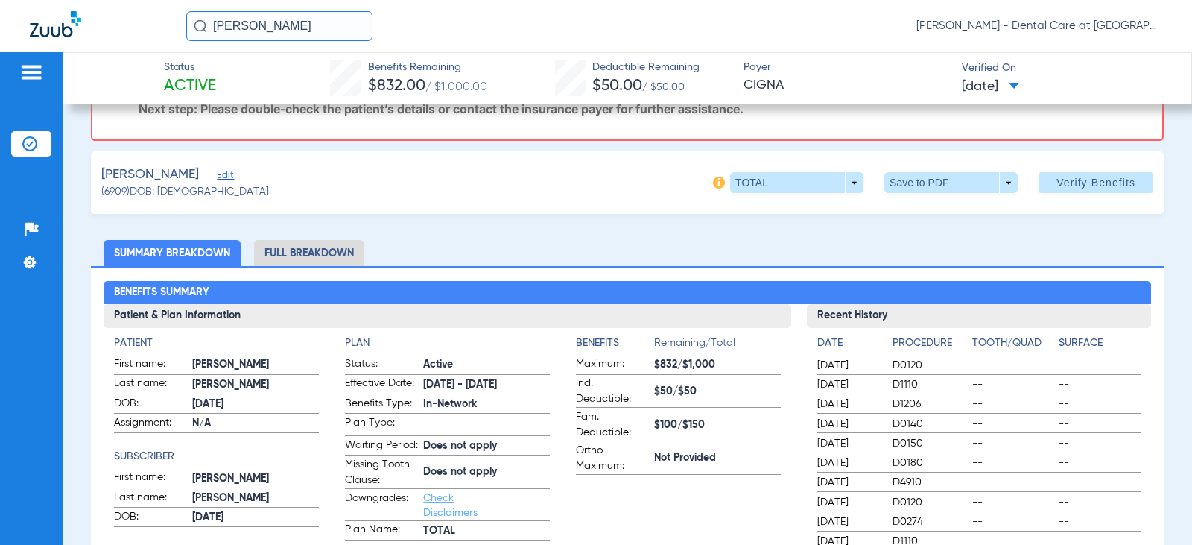
scroll to position [197, 0]
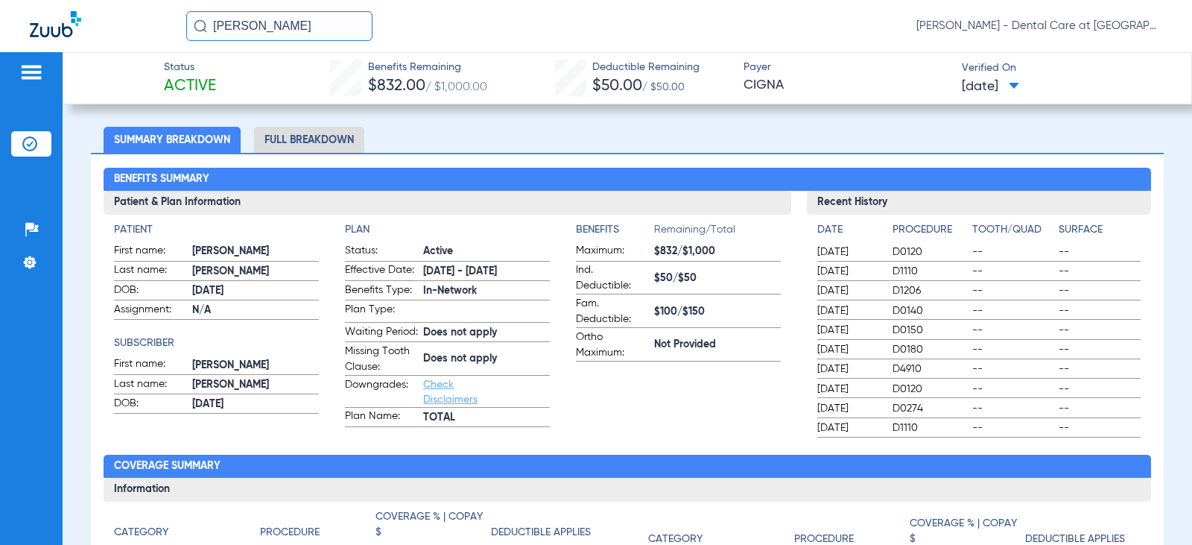
click at [347, 133] on li "Full Breakdown" at bounding box center [309, 140] width 110 height 26
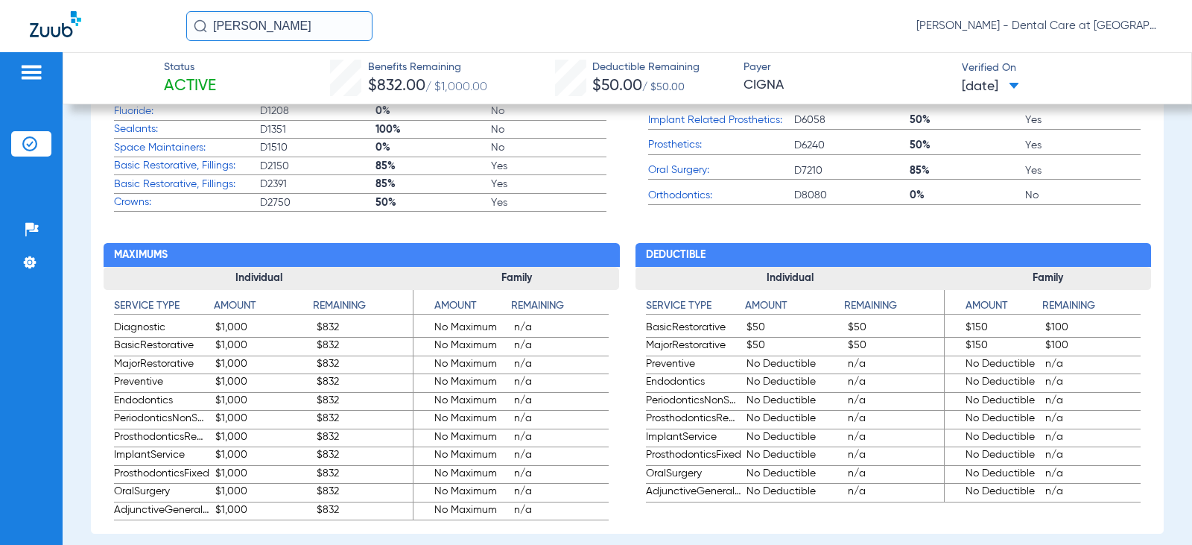
scroll to position [876, 0]
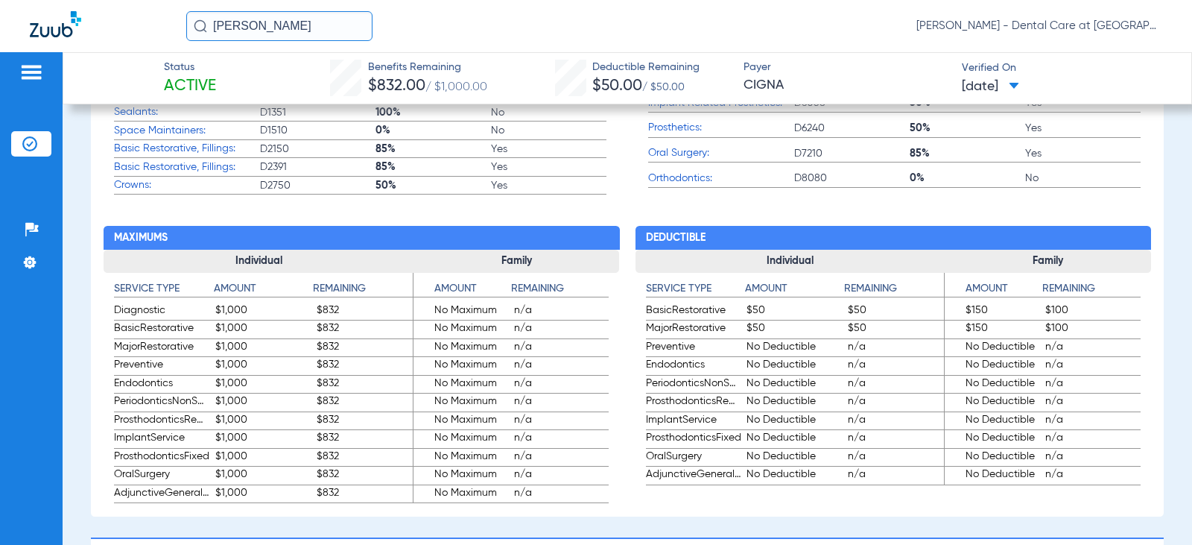
drag, startPoint x: 326, startPoint y: 28, endPoint x: 165, endPoint y: 29, distance: 161.0
click at [171, 28] on div "[PERSON_NAME] [PERSON_NAME] - Dental Care at [GEOGRAPHIC_DATA]" at bounding box center [596, 26] width 1192 height 52
click at [317, 25] on input "[PERSON_NAME]" at bounding box center [279, 26] width 186 height 30
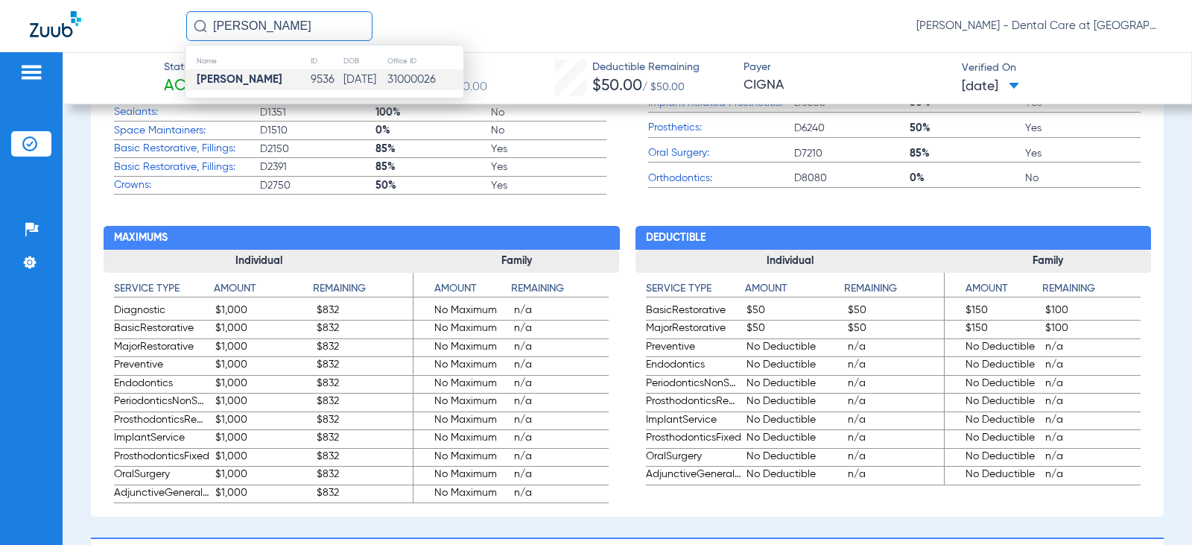
click at [326, 72] on td "9536" at bounding box center [326, 79] width 32 height 21
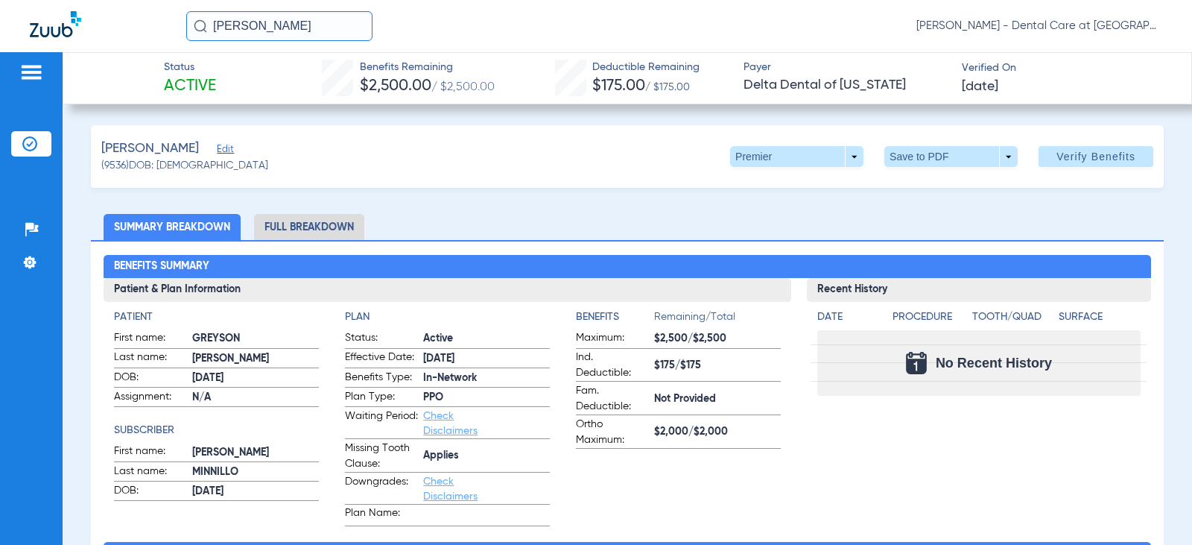
click at [282, 220] on li "Full Breakdown" at bounding box center [309, 227] width 110 height 26
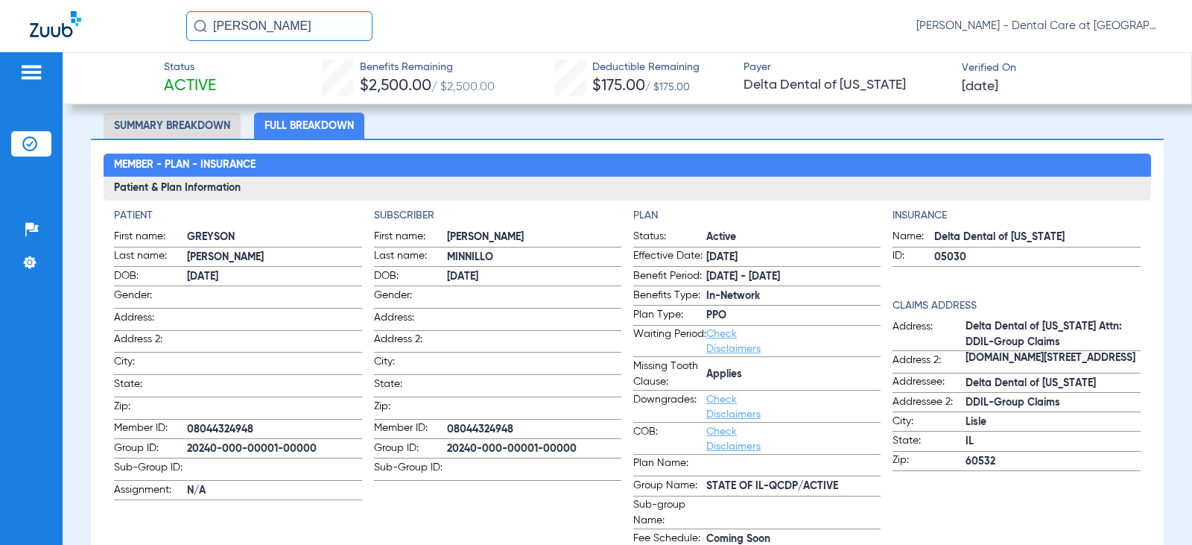
scroll to position [75, 0]
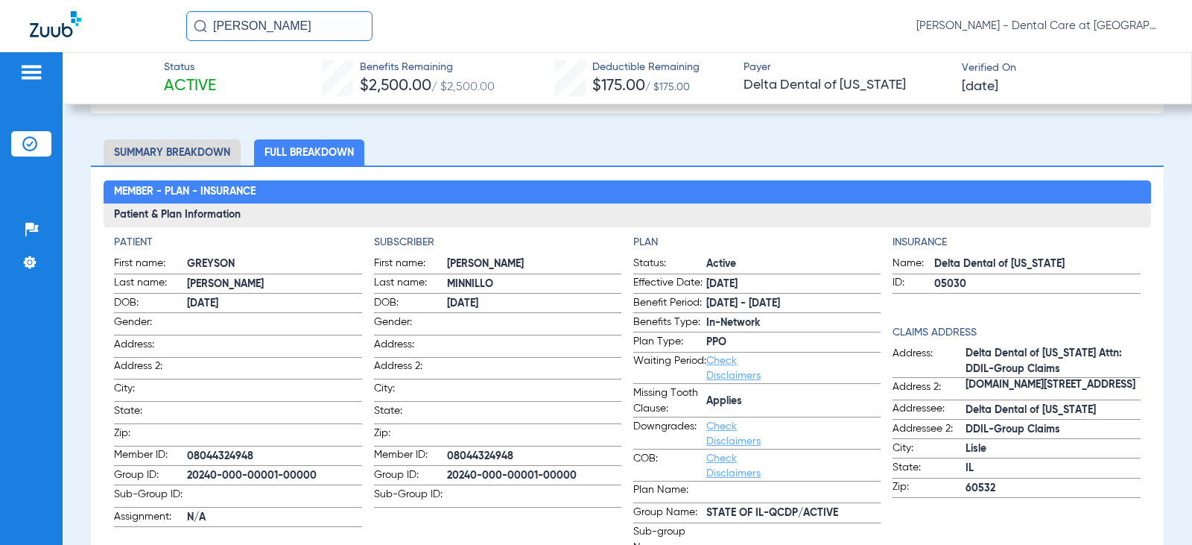
click at [307, 153] on li "Full Breakdown" at bounding box center [309, 152] width 110 height 26
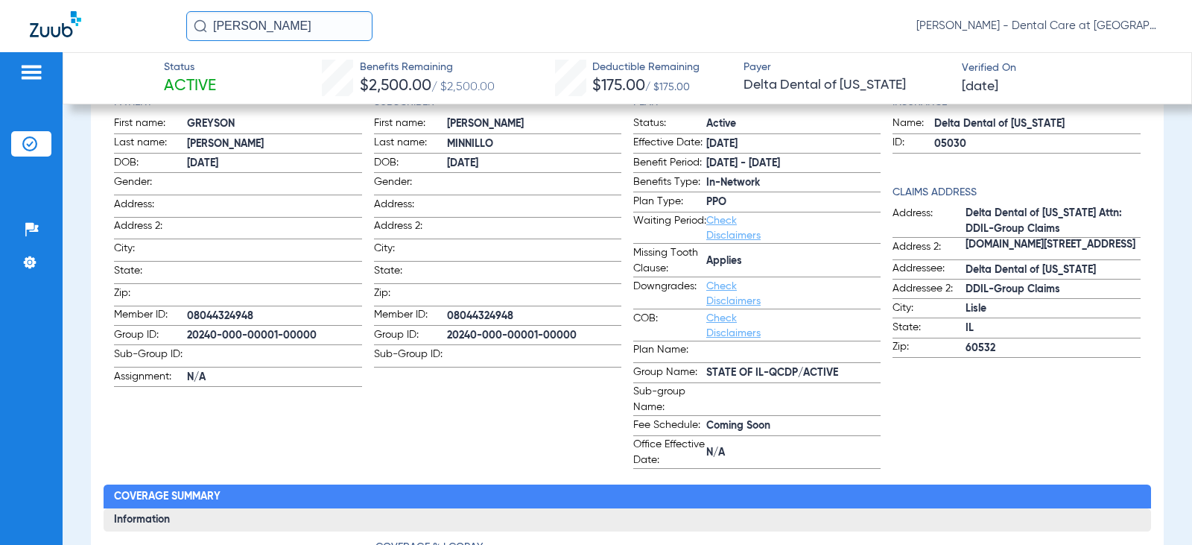
scroll to position [224, 0]
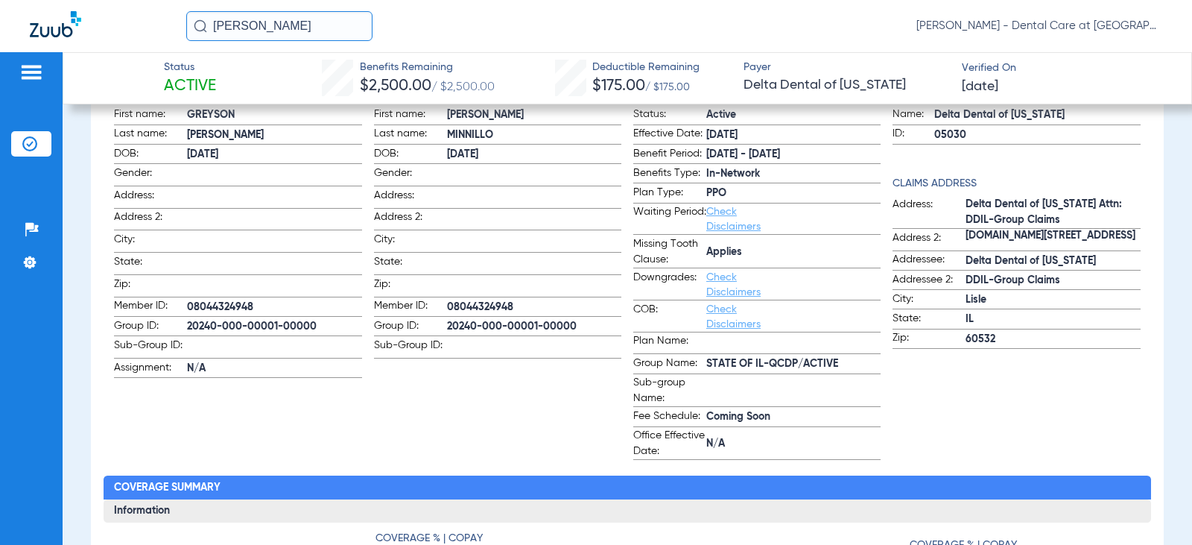
drag, startPoint x: 333, startPoint y: 21, endPoint x: 109, endPoint y: 21, distance: 224.3
click at [109, 21] on div "[PERSON_NAME] [PERSON_NAME] - Dental Care at [GEOGRAPHIC_DATA]" at bounding box center [596, 26] width 1192 height 52
type input "s"
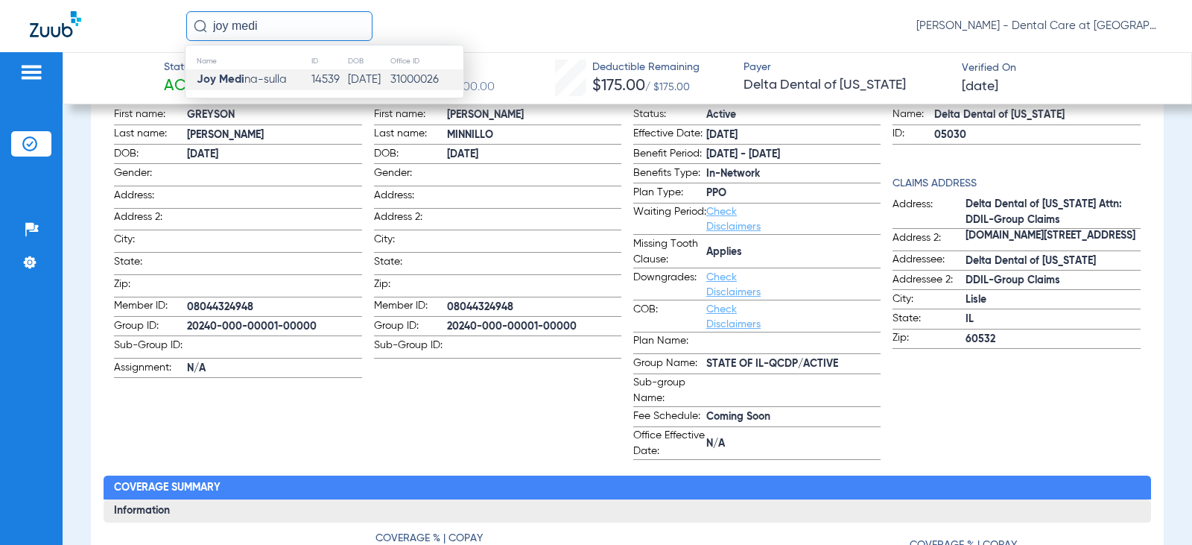
type input "joy medi"
click at [242, 69] on td "Joy Medi na-sulla" at bounding box center [248, 79] width 125 height 21
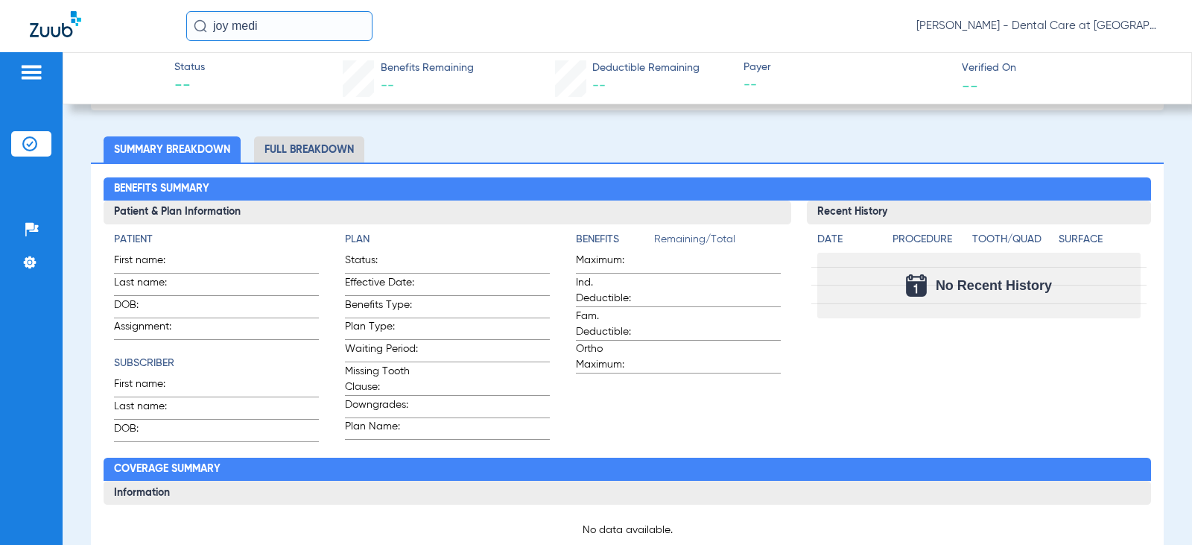
click at [352, 151] on li "Full Breakdown" at bounding box center [309, 149] width 110 height 26
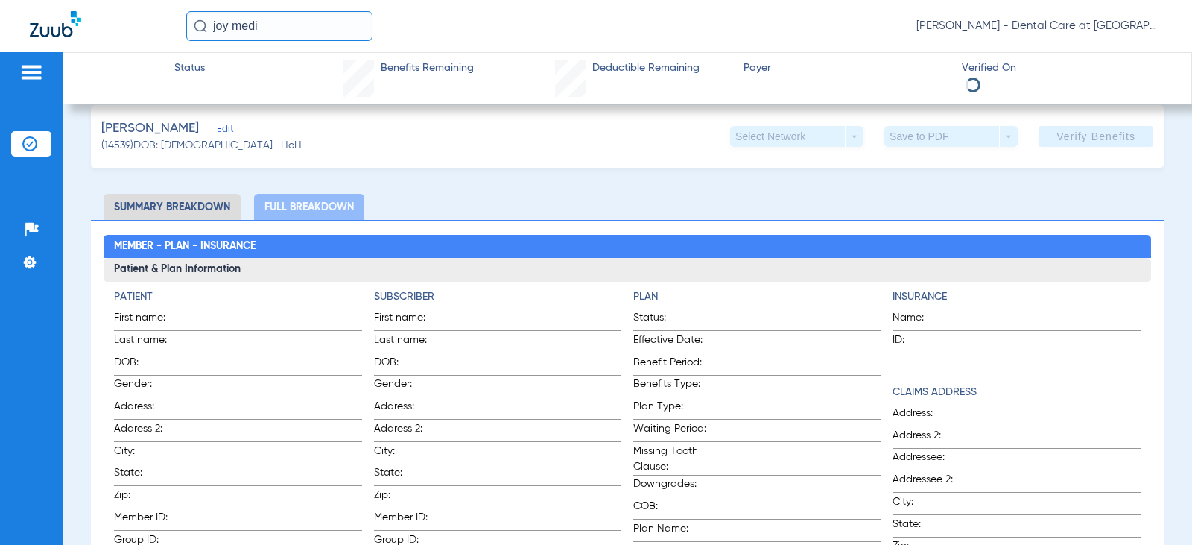
scroll to position [7, 0]
